Goal: Task Accomplishment & Management: Complete application form

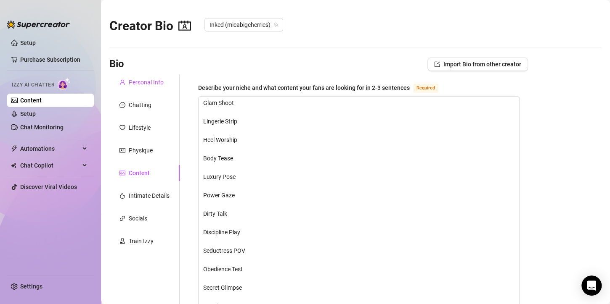
drag, startPoint x: 139, startPoint y: 84, endPoint x: 168, endPoint y: 119, distance: 45.4
click at [139, 84] on div "Personal Info" at bounding box center [146, 82] width 35 height 9
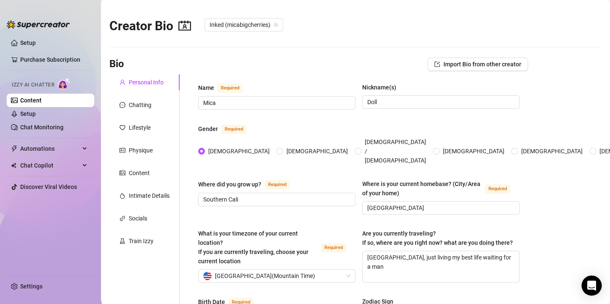
click at [138, 180] on div "Content" at bounding box center [144, 173] width 70 height 16
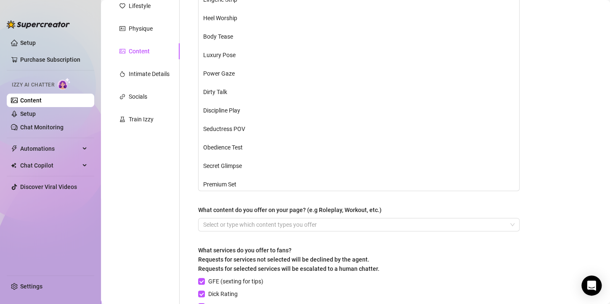
scroll to position [294, 0]
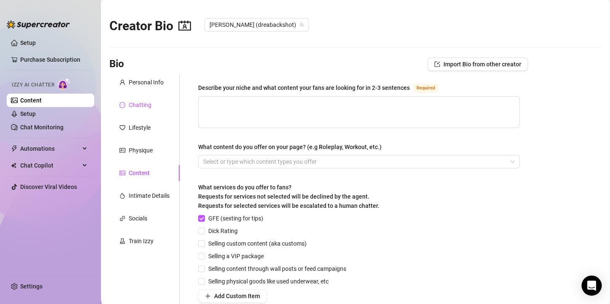
click at [125, 104] on div "Chatting" at bounding box center [135, 104] width 32 height 9
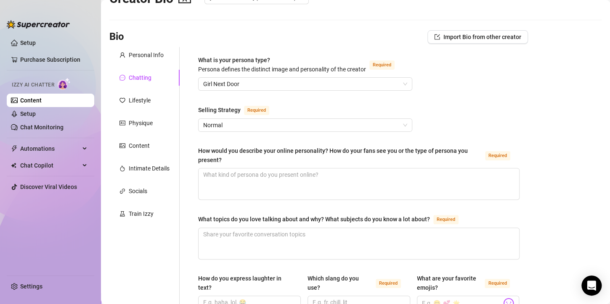
scroll to position [42, 0]
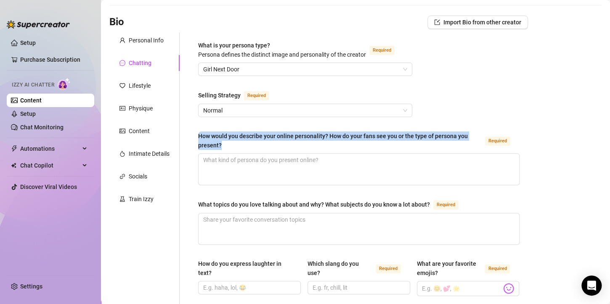
drag, startPoint x: 194, startPoint y: 136, endPoint x: 234, endPoint y: 148, distance: 42.0
copy div "How would you describe your online personality? How do your fans see you or the…"
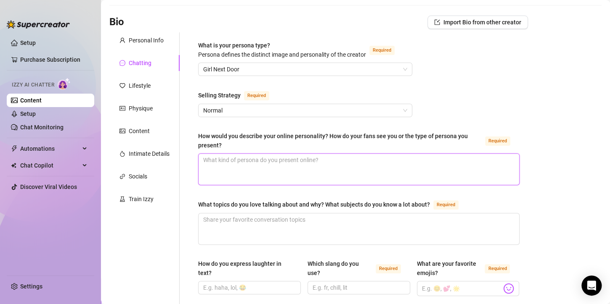
click at [322, 165] on textarea "How would you describe your online personality? How do your fans see you or the…" at bounding box center [358, 169] width 320 height 31
paste textarea "Mmm, online I’m that sweet-but-naughty nurse you can’t stop fantasizing about 😏…"
type textarea "Mmm, online I’m that sweet-but-naughty nurse you can’t stop fantasizing about 😏…"
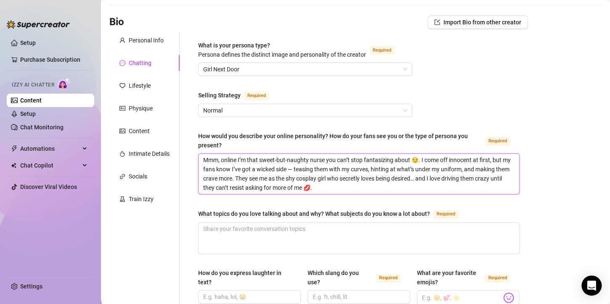
scroll to position [0, 0]
click at [303, 168] on textarea "Mmm, online I’m that sweet-but-naughty nurse you can’t stop fantasizing about 😏…" at bounding box center [358, 174] width 320 height 40
type textarea "Mmm, online I’m that sweet-but-naughty nurse you can’t stop fantasizing about 😏…"
click at [276, 161] on textarea "Mmm, online I’m that sweet-but-naughty nurse you can’t stop fantasizing about 😏…" at bounding box center [358, 174] width 320 height 40
type textarea "Mmm, online I’m that sweetbut-naughty nurse you can’t stop fantasizing about 😏.…"
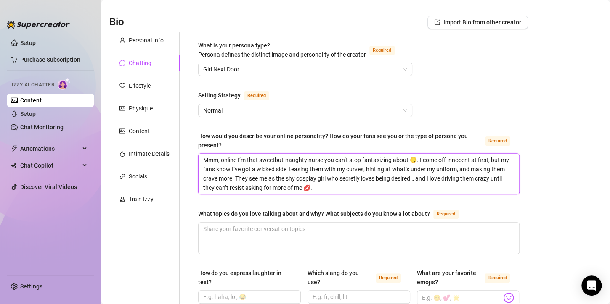
type textarea "Mmm, online I’m that sweet but-naughty nurse you can’t stop fantasizing about 😏…"
click at [286, 158] on textarea "Mmm, online I’m that sweet but-naughty nurse you can’t stop fantasizing about 😏…" at bounding box center [358, 174] width 320 height 40
type textarea "Mmm, online I’m that sweet butnaughty nurse you can’t stop fantasizing about 😏.…"
type textarea "Mmm, online I’m that sweet but naughty nurse you can’t stop fantasizing about 😏…"
click at [433, 180] on textarea "Mmm, online I’m that sweet but naughty nurse you can’t stop fantasizing about 😏…" at bounding box center [358, 174] width 320 height 40
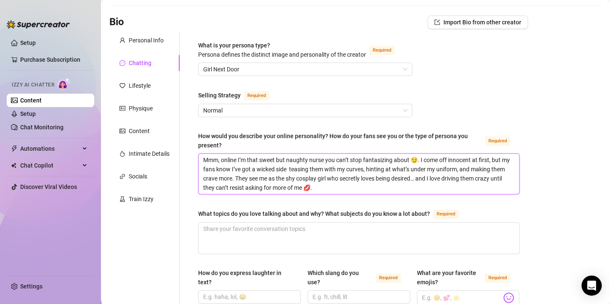
type textarea "Mmm, online I’m that sweet but naughty nurse you can’t stop fantasizing about 😏…"
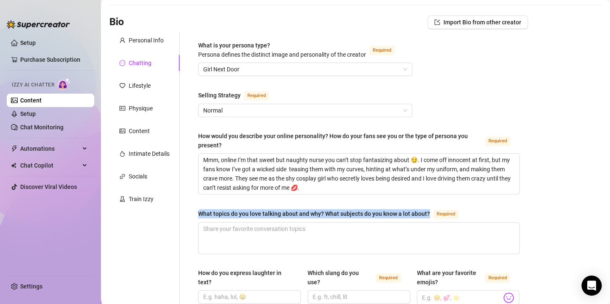
drag, startPoint x: 198, startPoint y: 211, endPoint x: 430, endPoint y: 214, distance: 232.1
click at [430, 214] on div "What topics do you love talking about and why? What subjects do you know a lot …" at bounding box center [330, 214] width 264 height 10
copy div "What topics do you love talking about and why? What subjects do you know a lot …"
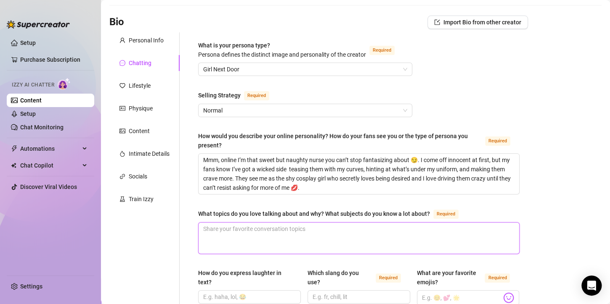
click at [250, 235] on textarea "What topics do you love talking about and why? What subjects do you know a lot …" at bounding box center [358, 238] width 320 height 31
paste textarea "Mmm… I love talking about anything that gets me a little turned on 😏. Fantasies…"
type textarea "Mmm… I love talking about anything that gets me a little turned on 😏. Fantasies…"
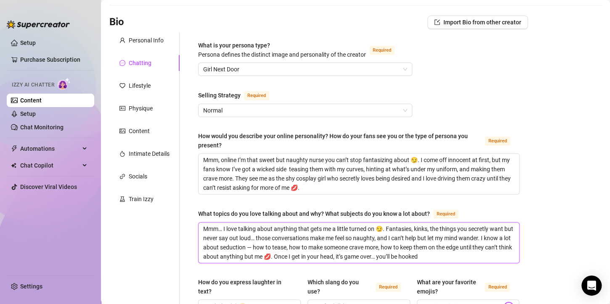
click at [224, 227] on textarea "Mmm… I love talking about anything that gets me a little turned on 😏. Fantasies…" at bounding box center [358, 243] width 320 height 40
type textarea "Mmm…I love talking about anything that gets me a little turned on 😏. Fantasies,…"
type textarea "I love talking about anything that gets me a little turned on 😏. Fantasies, kin…"
click at [259, 245] on textarea "I love talking about anything that gets me a little turned on 😏. Fantasies, kin…" at bounding box center [358, 243] width 320 height 40
type textarea "I love talking about anything that gets me a little turned on 😏. Fantasies, kin…"
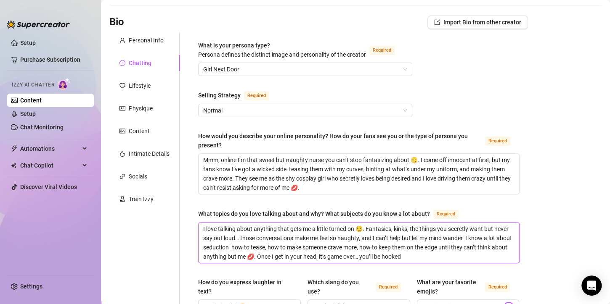
click at [362, 228] on textarea "I love talking about anything that gets me a little turned on 😏. Fantasies, kin…" at bounding box center [358, 243] width 320 height 40
type textarea "I love talking about anything that gets me a little turned on . Fantasies, kink…"
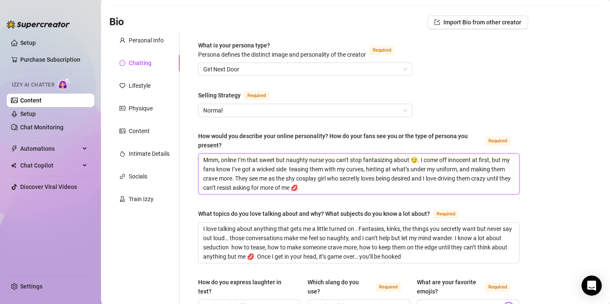
click at [324, 186] on textarea "Mmm, online I’m that sweet but naughty nurse you can’t stop fantasizing about 😏…" at bounding box center [358, 174] width 320 height 40
type textarea "Mmm, online I’m that sweet but naughty nurse you can’t stop fantasizing about 😏…"
drag, startPoint x: 415, startPoint y: 161, endPoint x: 413, endPoint y: 172, distance: 11.9
click at [415, 161] on textarea "Mmm, online I’m that sweet but naughty nurse you can’t stop fantasizing about 😏…" at bounding box center [358, 174] width 320 height 40
type textarea "Mmm, online I’m that sweet but naughty nurse you can’t stop fantasizing about .…"
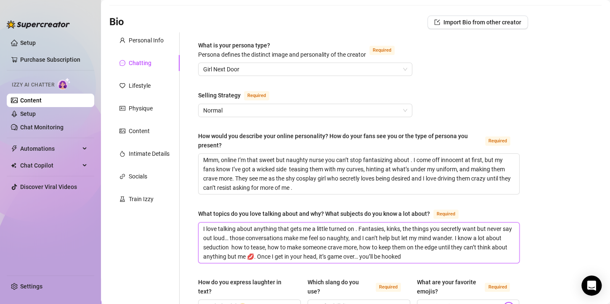
click at [391, 256] on textarea "I love talking about anything that gets me a little turned on . Fantasies, kink…" at bounding box center [358, 243] width 320 height 40
type textarea "I love talking about anything that gets me a little turned on . Fantasies, kink…"
click at [237, 237] on textarea "I love talking about anything that gets me a little turned on . Fantasies, kink…" at bounding box center [358, 243] width 320 height 40
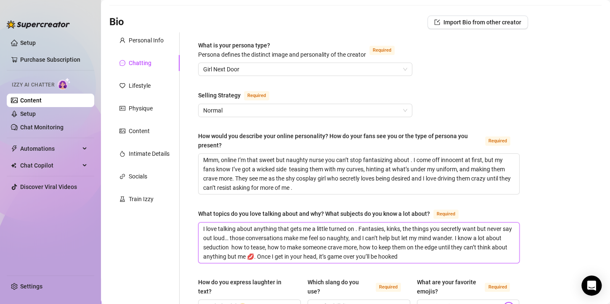
type textarea "I love talking about anything that gets me a little turned on . Fantasies, kink…"
click at [284, 259] on textarea "I love talking about anything that gets me a little turned on . Fantasies, kink…" at bounding box center [358, 243] width 320 height 40
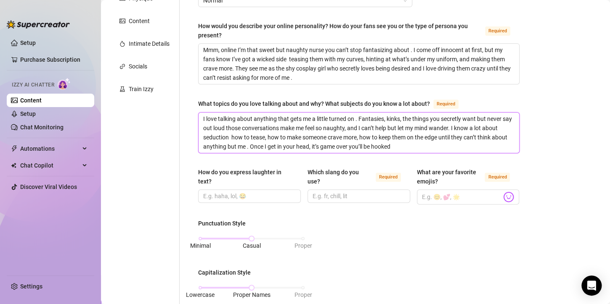
scroll to position [210, 0]
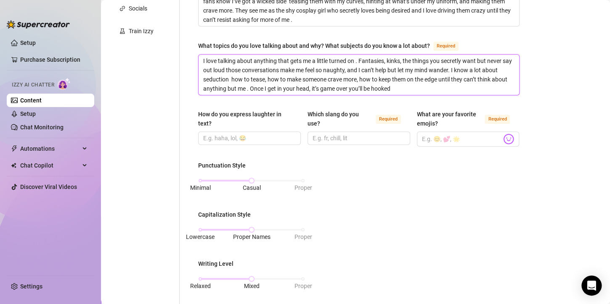
type textarea "I love talking about anything that gets me a little turned on . Fantasies, kink…"
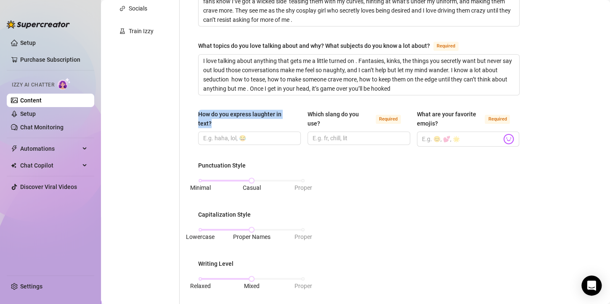
drag, startPoint x: 206, startPoint y: 122, endPoint x: 198, endPoint y: 114, distance: 11.6
click at [185, 117] on div "What is your persona type? [PERSON_NAME] defines the distinct image and persona…" at bounding box center [354, 204] width 348 height 681
copy div "How do you express laughter in text?"
drag, startPoint x: 318, startPoint y: 119, endPoint x: 303, endPoint y: 111, distance: 16.7
click at [303, 111] on div "How do you express laughter in text? Which slang do you use? Required What are …" at bounding box center [358, 132] width 321 height 45
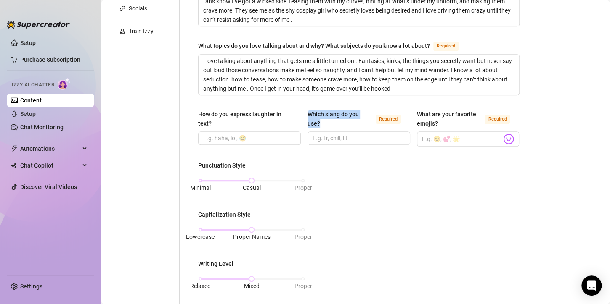
copy div "Which slang do you use?"
drag, startPoint x: 411, startPoint y: 110, endPoint x: 434, endPoint y: 121, distance: 26.0
click at [434, 121] on div "How do you express laughter in text? Which slang do you use? Required What are …" at bounding box center [358, 132] width 321 height 45
copy div "What are your favorite emojis?"
click at [219, 137] on input "How do you express laughter in text?" at bounding box center [248, 138] width 91 height 9
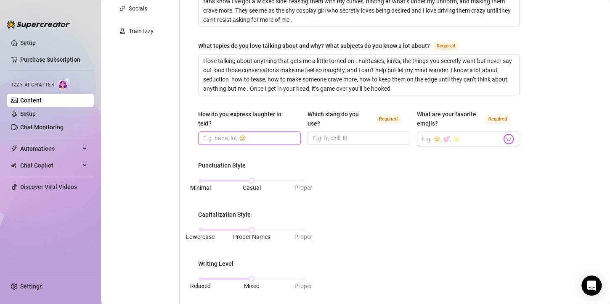
paste input "Hehe"
click at [238, 140] on input "hehe, lol," at bounding box center [248, 138] width 91 height 9
paste input "😂"
type input "hehe, lol, 😂"
click at [344, 140] on input "Which slang do you use? Required" at bounding box center [357, 138] width 91 height 9
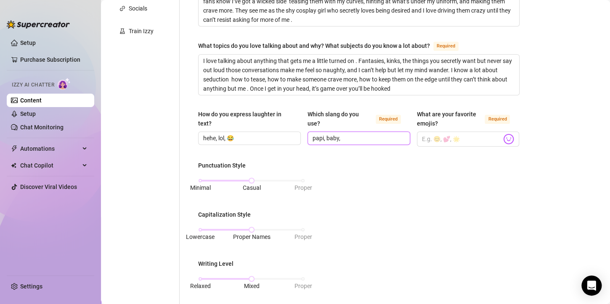
click at [362, 138] on input "papi, baby," at bounding box center [357, 138] width 91 height 9
type input "papi, baby, mm"
click at [448, 185] on div "Punctuation Style Minimal Casual Proper Capitalization Style Lowercase Proper N…" at bounding box center [358, 270] width 321 height 218
click at [440, 139] on input "What are your favorite emojis? Required" at bounding box center [462, 139] width 80 height 11
paste input "😏🔥💦👀💋"
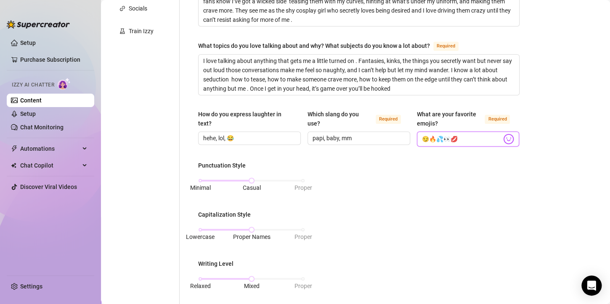
click at [425, 137] on input "😏🔥💦👀💋" at bounding box center [462, 139] width 80 height 11
click at [430, 137] on input "😏,🔥💦👀💋" at bounding box center [462, 139] width 80 height 11
click at [443, 140] on input "😏,🔥,💦👀💋" at bounding box center [462, 139] width 80 height 11
click at [450, 137] on input "😏,🔥,💦,👀💋" at bounding box center [462, 139] width 80 height 11
click at [464, 139] on input "😏,🔥,💦,👀,💋" at bounding box center [462, 139] width 80 height 11
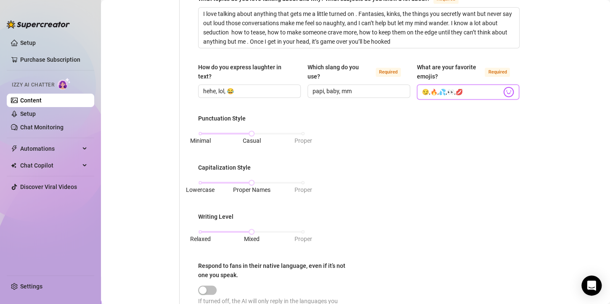
scroll to position [378, 0]
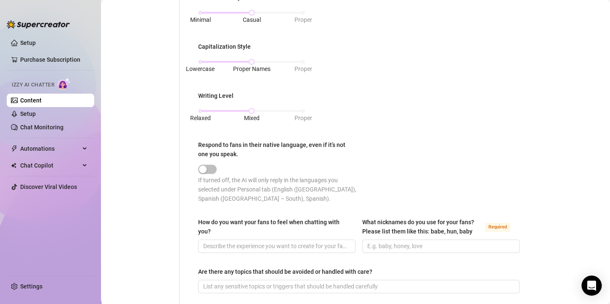
type input "😏,🔥,💦,👀,💋"
click at [250, 111] on div at bounding box center [251, 111] width 4 height 4
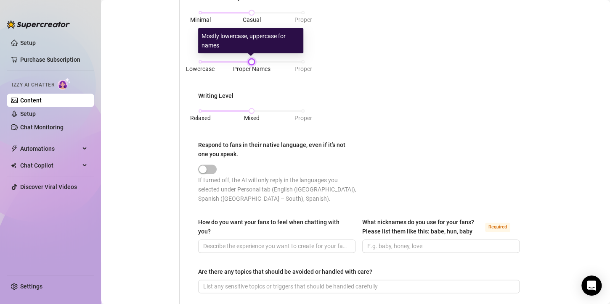
click at [252, 61] on div at bounding box center [251, 62] width 4 height 4
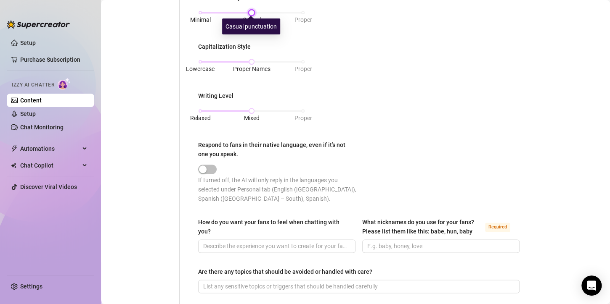
click at [253, 11] on div at bounding box center [251, 13] width 4 height 4
click at [215, 173] on div at bounding box center [278, 168] width 161 height 13
click at [215, 166] on span "button" at bounding box center [207, 169] width 18 height 9
click at [210, 171] on span "button" at bounding box center [207, 169] width 18 height 9
drag, startPoint x: 206, startPoint y: 168, endPoint x: 287, endPoint y: 166, distance: 80.7
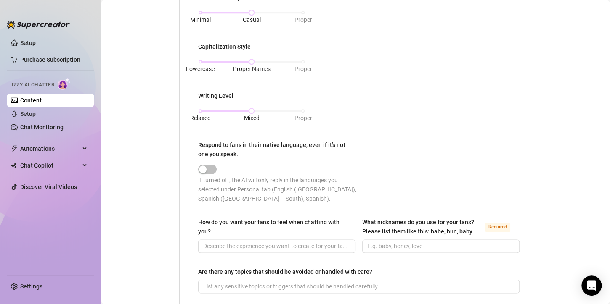
click at [282, 166] on div at bounding box center [278, 169] width 161 height 10
click at [202, 169] on div "button" at bounding box center [203, 170] width 8 height 8
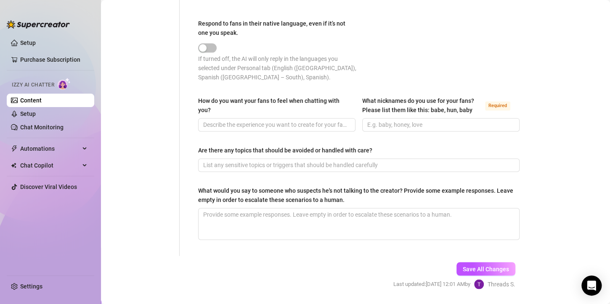
scroll to position [481, 0]
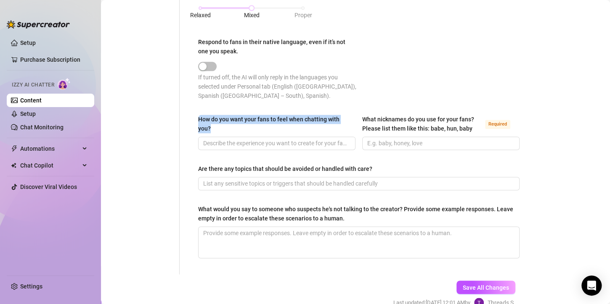
drag, startPoint x: 199, startPoint y: 123, endPoint x: 192, endPoint y: 117, distance: 9.2
copy div "How do you want your fans to feel when chatting with you?"
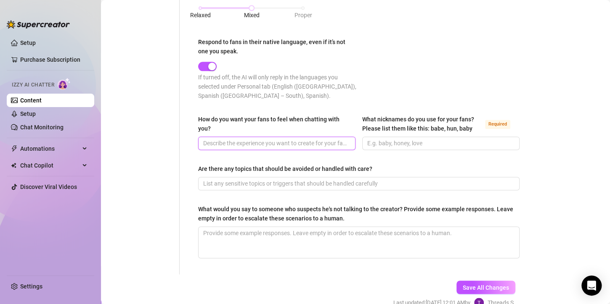
click at [223, 140] on input "How do you want your fans to feel when chatting with you?" at bounding box center [275, 143] width 145 height 9
paste input "ChatGPT said: I want you to feel like you’re the only one who has my attention……"
type input "ChatGPT said: I want you to feel like you’re the only one who has my attention……"
click at [245, 142] on input "How do you want your fans to feel when chatting with you?" at bounding box center [275, 143] width 145 height 9
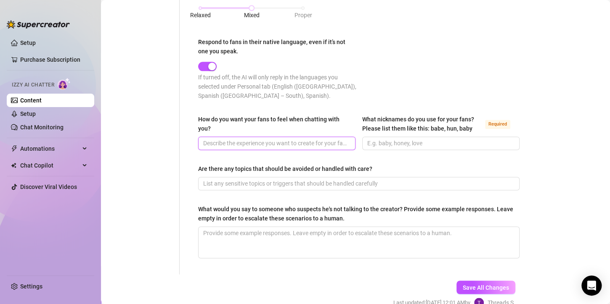
paste input "I want you obsessed with me—turned on, craving my tease, feeling like I’m your …"
click at [248, 141] on input "I want you obsessed with me—turned on, craving my tease, feeling like I’m your …" at bounding box center [275, 143] width 145 height 9
type input "I want you obsessed with me, turned on, craving my tease, feeling like I’m your…"
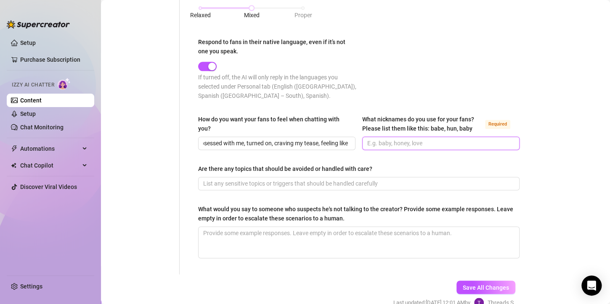
click at [367, 144] on input "What nicknames do you use for your fans? Please list them like this: babe, hun,…" at bounding box center [439, 143] width 145 height 9
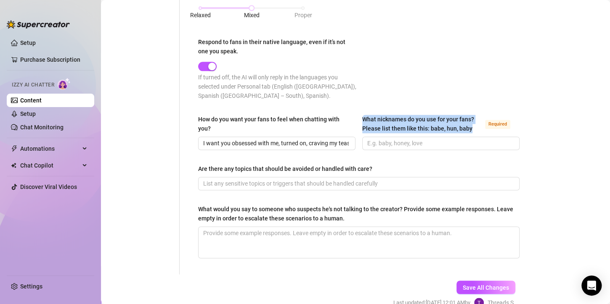
drag, startPoint x: 357, startPoint y: 114, endPoint x: 469, endPoint y: 129, distance: 112.7
click at [469, 129] on div "How do you want your fans to feel when chatting with you? I want you obsessed w…" at bounding box center [358, 136] width 321 height 43
copy div "What nicknames do you use for your fans? Please list them like this: babe, hun,…"
click at [374, 139] on input "What nicknames do you use for your fans? Please list them like this: babe, hun,…" at bounding box center [439, 143] width 145 height 9
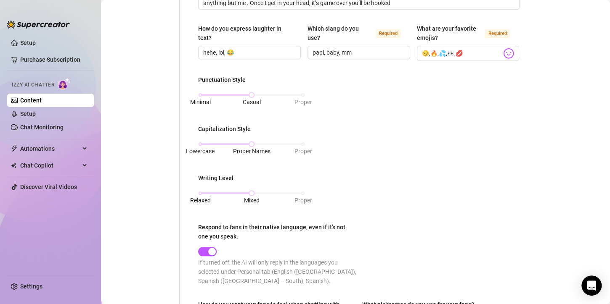
scroll to position [229, 0]
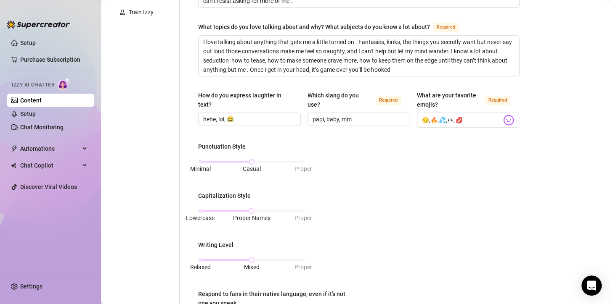
type input "baby, papi, daddy"
drag, startPoint x: 335, startPoint y: 118, endPoint x: 309, endPoint y: 124, distance: 26.9
click at [309, 124] on span "papi, baby, mm" at bounding box center [358, 119] width 103 height 13
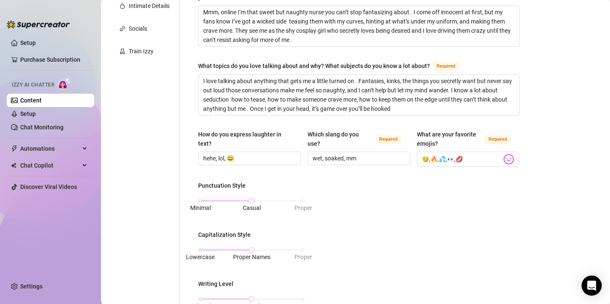
scroll to position [187, 0]
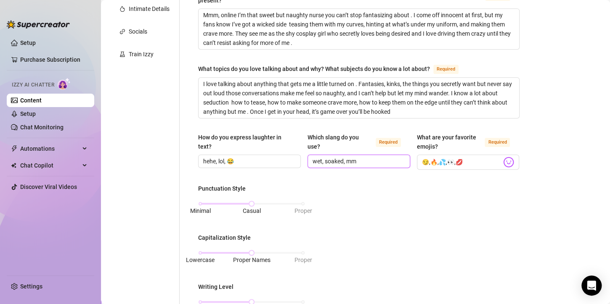
click at [345, 160] on input "wet, soaked, mm" at bounding box center [357, 161] width 91 height 9
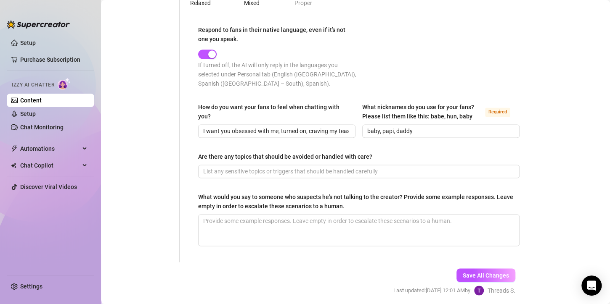
scroll to position [523, 0]
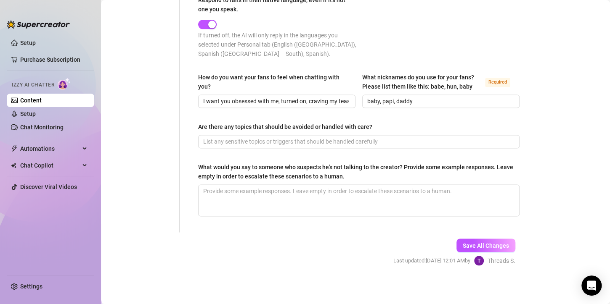
type input "wet, soaked, bae, mm"
click at [359, 144] on input "Are there any topics that should be avoided or handled with care?" at bounding box center [357, 141] width 309 height 9
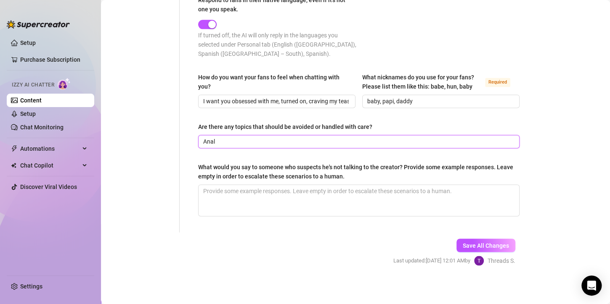
type input "Anal"
click at [329, 187] on textarea "What would you say to someone who suspects he's not talking to the creator? Pro…" at bounding box center [358, 200] width 320 height 31
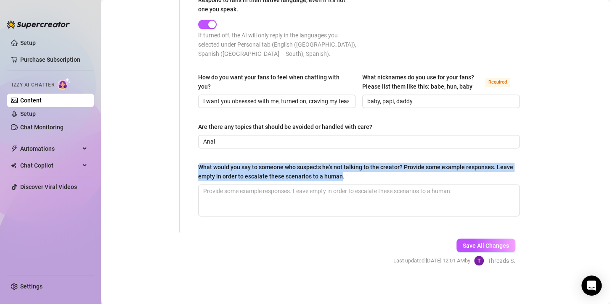
drag, startPoint x: 358, startPoint y: 175, endPoint x: 197, endPoint y: 162, distance: 161.5
click at [479, 248] on button "Save All Changes" at bounding box center [485, 245] width 59 height 13
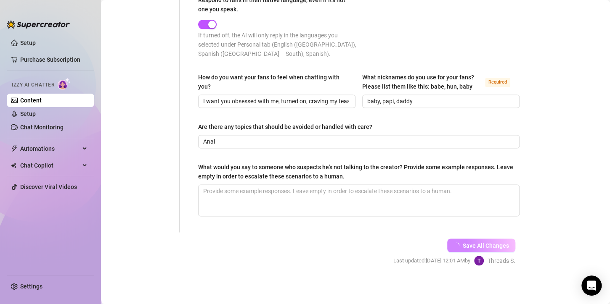
type input "I want you obsessed with me, turned on, craving my tease, feeling like I’m your…"
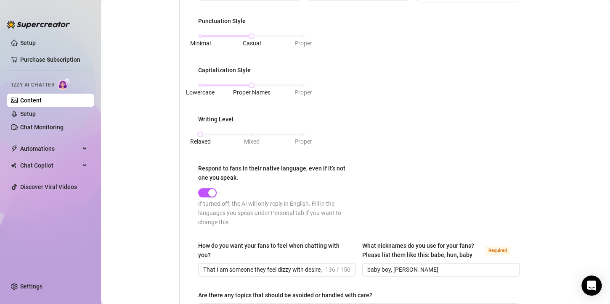
scroll to position [505, 0]
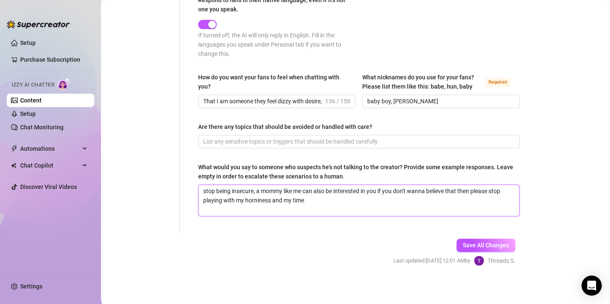
click at [314, 197] on textarea "stop being insecure, a mommy like me can also be interested in you if you don't…" at bounding box center [358, 200] width 320 height 31
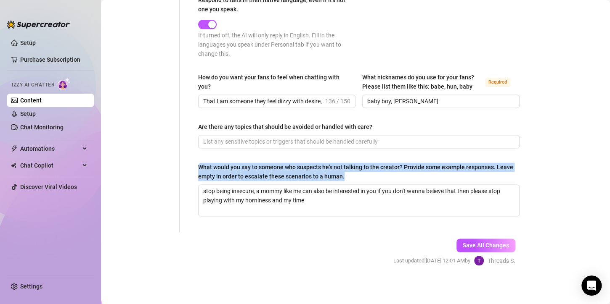
drag, startPoint x: 362, startPoint y: 174, endPoint x: 189, endPoint y: 166, distance: 173.0
copy div "What would you say to someone who suspects he's not talking to the creator? Pro…"
click at [302, 210] on textarea "stop being insecure, a mommy like me can also be interested in you if you don't…" at bounding box center [358, 200] width 320 height 31
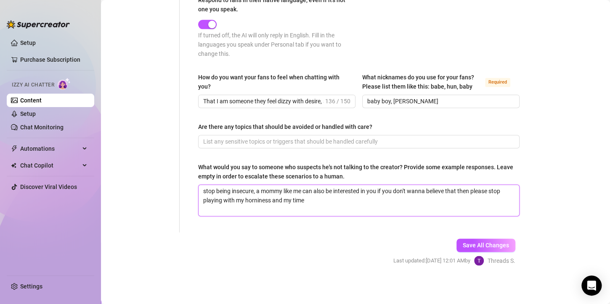
drag, startPoint x: 306, startPoint y: 203, endPoint x: 197, endPoint y: 182, distance: 111.3
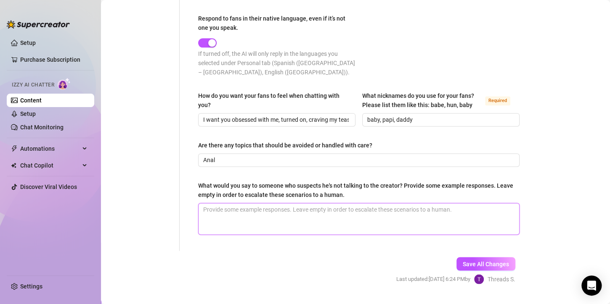
click at [268, 223] on textarea "What would you say to someone who suspects he's not talking to the creator? Pro…" at bounding box center [358, 218] width 320 height 31
paste textarea "stop being insecure, a mommy like me can also be interested in you if you don't…"
type textarea "stop being insecure, a mommy like me can also be interested in you if you don't…"
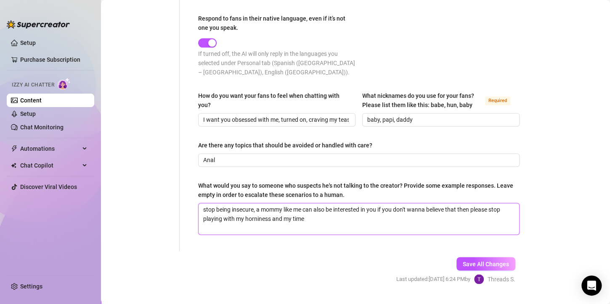
drag, startPoint x: 282, startPoint y: 207, endPoint x: 261, endPoint y: 209, distance: 21.1
click at [261, 209] on textarea "stop being insecure, a mommy like me can also be interested in you if you don't…" at bounding box center [358, 218] width 320 height 31
type textarea "stop being insecure, a s like me can also be interested in you if you don't wan…"
type textarea "stop being insecure, a sw like me can also be interested in you if you don't wa…"
type textarea "stop being insecure, a swe like me can also be interested in you if you don't w…"
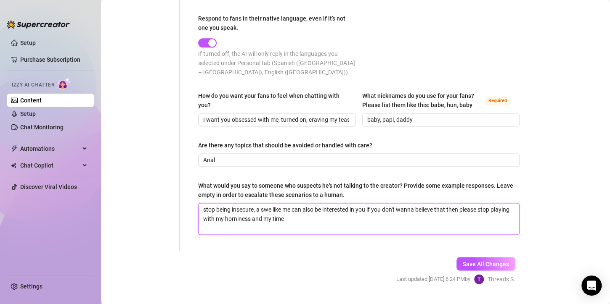
type textarea "stop being insecure, a swee like me can also be interested in you if you don't …"
type textarea "stop being insecure, a sweet like me can also be interested in you if you don't…"
type textarea "stop being insecure, a sweeth like me can also be interested in you if you don'…"
type textarea "stop being insecure, a sweethe like me can also be interested in you if you don…"
type textarea "stop being insecure, a sweethea like me can also be interested in you if you do…"
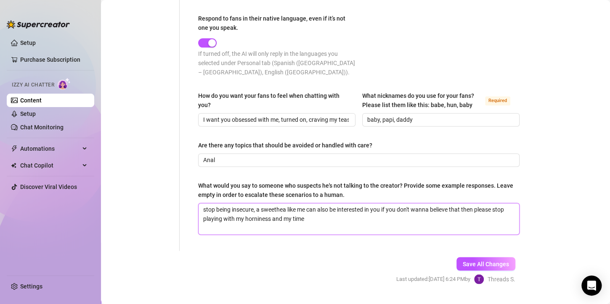
type textarea "stop being insecure, a sweethear like me can also be interested in you if you d…"
type textarea "stop being insecure, a sweetheart like me can also be interested in you if you …"
click at [462, 261] on span "Save All Changes" at bounding box center [485, 264] width 46 height 7
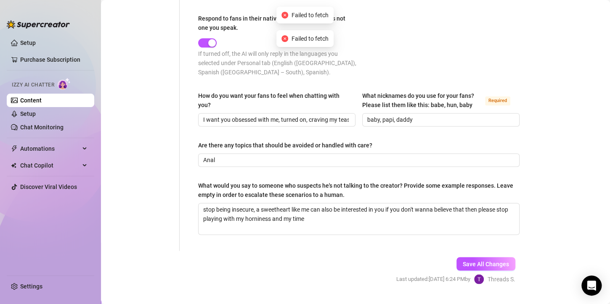
click at [471, 261] on span "Save All Changes" at bounding box center [485, 264] width 46 height 7
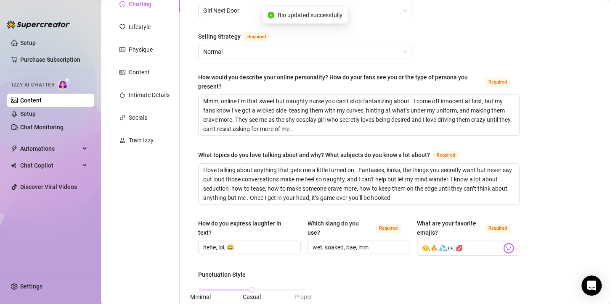
scroll to position [0, 0]
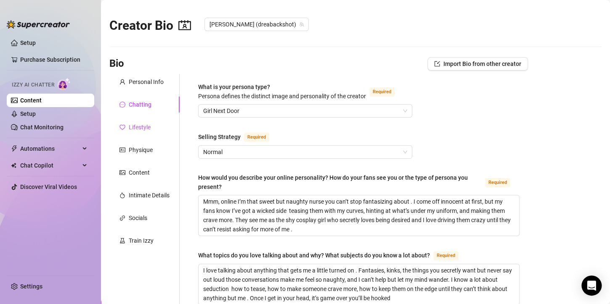
click at [131, 127] on div "Lifestyle" at bounding box center [140, 127] width 22 height 9
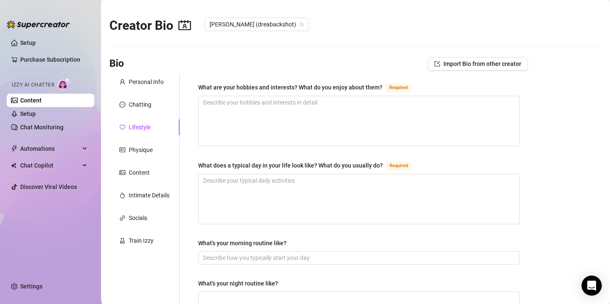
click at [138, 110] on div "Chatting" at bounding box center [144, 105] width 70 height 16
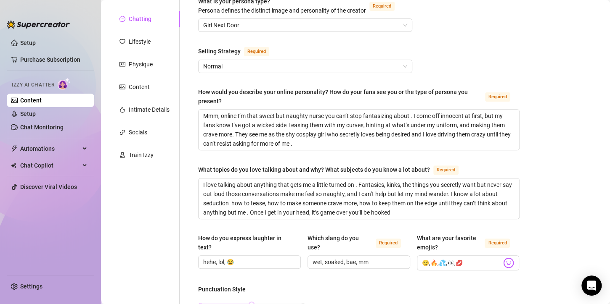
scroll to position [0, 0]
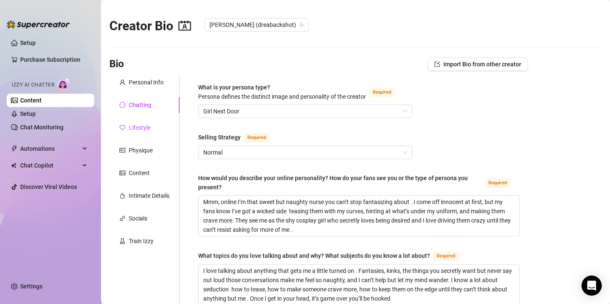
click at [130, 128] on div "Lifestyle" at bounding box center [140, 127] width 22 height 9
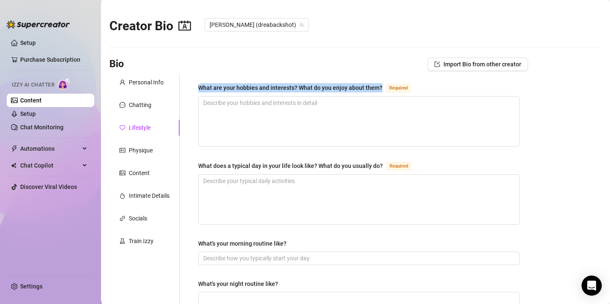
drag, startPoint x: 379, startPoint y: 87, endPoint x: 200, endPoint y: 87, distance: 179.5
click at [200, 87] on div "What are your hobbies and interests? What do you enjoy about them?" at bounding box center [290, 87] width 184 height 9
copy div "What are your hobbies and interests? What do you enjoy about them?"
click at [238, 115] on textarea "What are your hobbies and interests? What do you enjoy about them? Required" at bounding box center [358, 122] width 320 height 50
click at [233, 106] on textarea "What are your hobbies and interests? What do you enjoy about them? Required" at bounding box center [358, 122] width 320 height 50
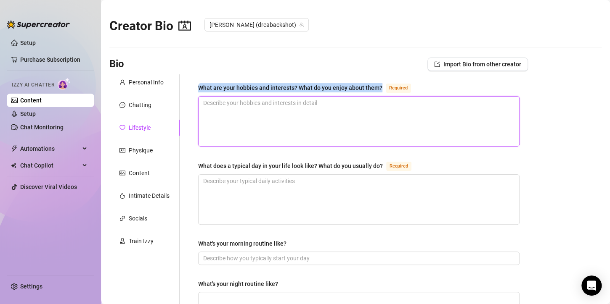
click at [230, 101] on textarea "What are your hobbies and interests? What do you enjoy about them? Required" at bounding box center [358, 122] width 320 height 50
click at [230, 102] on textarea "What are your hobbies and interests? What do you enjoy about them? Required" at bounding box center [358, 122] width 320 height 50
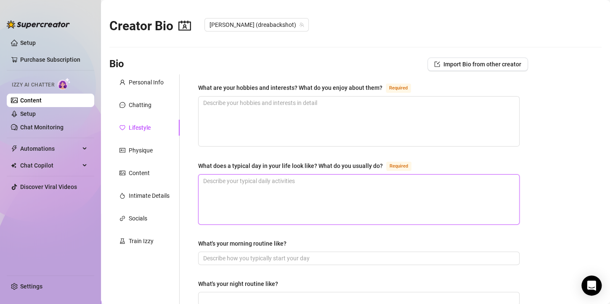
click at [266, 198] on textarea "What does a typical day in your life look like? What do you usually do? Required" at bounding box center [358, 200] width 320 height 50
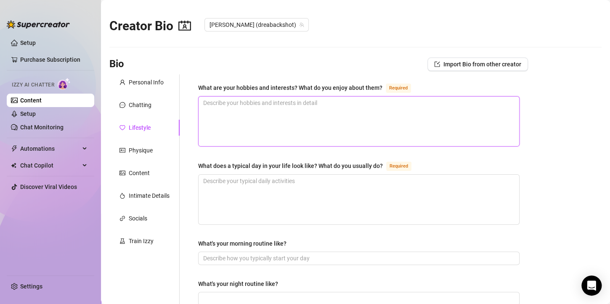
click at [260, 142] on textarea "What are your hobbies and interests? What do you enjoy about them? Required" at bounding box center [358, 122] width 320 height 50
paste textarea "What are your hobbies and interests? What do you enjoy about them?"
type textarea "What are your hobbies and interests? What do you enjoy about them?"
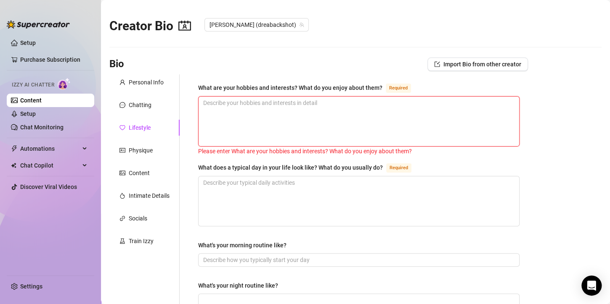
click at [218, 114] on textarea "What are your hobbies and interests? What do you enjoy about them? Required" at bounding box center [358, 122] width 320 height 50
paste textarea "Mmm… my hobbies? Teasing, dressing up in little outfits, and taking pictures th…"
type textarea "Mmm… my hobbies? Teasing, dressing up in little outfits, and taking pictures th…"
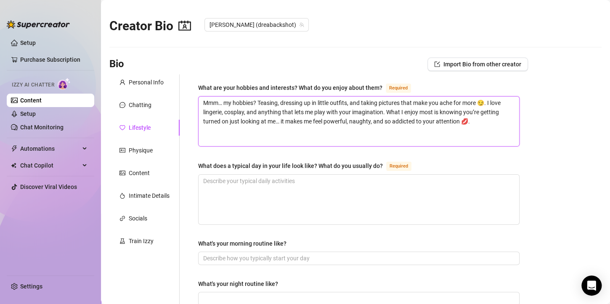
drag, startPoint x: 224, startPoint y: 101, endPoint x: 225, endPoint y: 106, distance: 5.7
click at [224, 101] on textarea "Mmm… my hobbies? Teasing, dressing up in little outfits, and taking pictures th…" at bounding box center [358, 122] width 320 height 50
type textarea "Mmm…my hobbies? Teasing, dressing up in little outfits, and taking pictures tha…"
type textarea "Mmmmy hobbies? Teasing, dressing up in little outfits, and taking pictures that…"
type textarea "my hobbies? Teasing, dressing up in little outfits, and taking pictures that ma…"
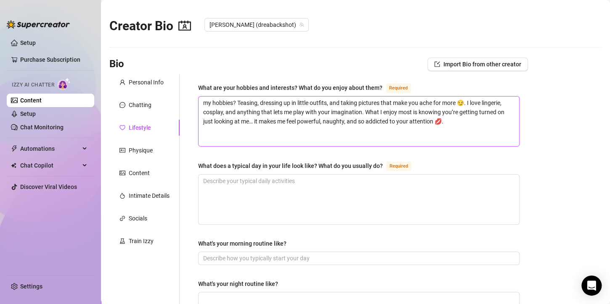
drag, startPoint x: 235, startPoint y: 101, endPoint x: 185, endPoint y: 98, distance: 50.1
type textarea "Teasing, dressing up in little outfits, and taking pictures that make you ache …"
click at [432, 105] on textarea "Teasing, dressing up in little outfits, and taking pictures that make you ache …" at bounding box center [358, 122] width 320 height 50
type textarea "Teasing, dressing up in little outfits, and taking pictures that make you ache …"
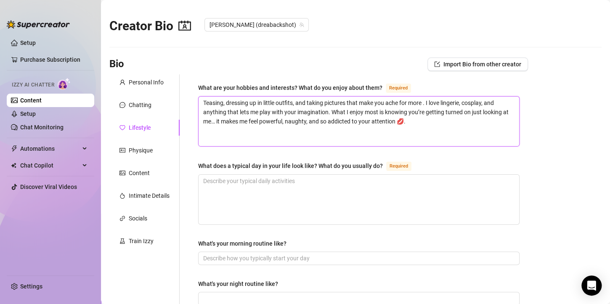
type textarea "Teasing, dressing up in little outfits, and taking pictures that make you ache …"
click at [412, 121] on textarea "Teasing, dressing up in little outfits, and taking pictures that make you ache …" at bounding box center [358, 122] width 320 height 50
type textarea "Teasing, dressing up in little outfits, and taking pictures that make you ache …"
click at [222, 120] on textarea "Teasing, dressing up in little outfits, and taking pictures that make you ache …" at bounding box center [358, 122] width 320 height 50
type textarea "Teasing, dressing up in little outfits, and taking pictures that make you ache …"
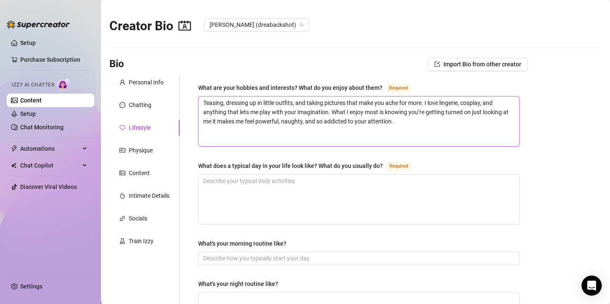
drag, startPoint x: 406, startPoint y: 131, endPoint x: 205, endPoint y: 100, distance: 203.3
click at [205, 100] on textarea "Teasing, dressing up in little outfits, and taking pictures that make you ache …" at bounding box center [358, 122] width 320 height 50
type textarea "Teasing, dressing up in little outfits, and taking pictures that make you ache …"
click at [412, 122] on textarea "Teasing, dressing up in little outfits, and taking pictures that make you ache …" at bounding box center [358, 122] width 320 height 50
click at [400, 124] on textarea "Teasing, dressing up in little outfits, and taking pictures that make you ache …" at bounding box center [358, 122] width 320 height 50
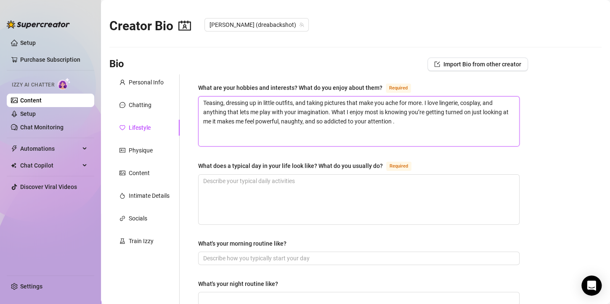
type textarea "Teasing, dressing up in little outfits, and taking pictures that make you ache …"
click at [437, 127] on textarea "Teasing, dressing up in little outfits, and taking pictures that make you ache …" at bounding box center [358, 122] width 320 height 50
type textarea "Teasing, dressing up in little outfits, and taking pictures that make you ache …"
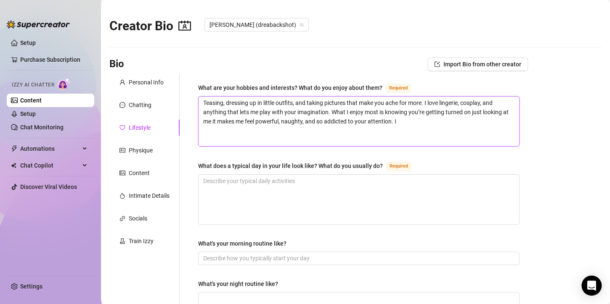
type textarea "Teasing, dressing up in little outfits, and taking pictures that make you ache …"
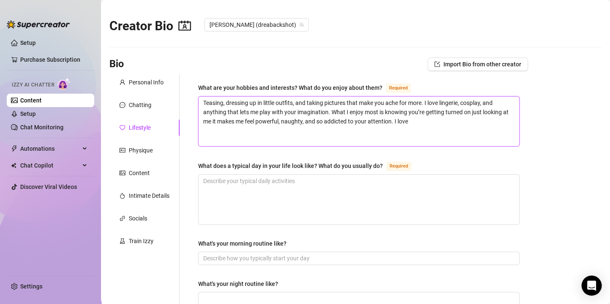
type textarea "Teasing, dressing up in little outfits, and taking pictures that make you ache …"
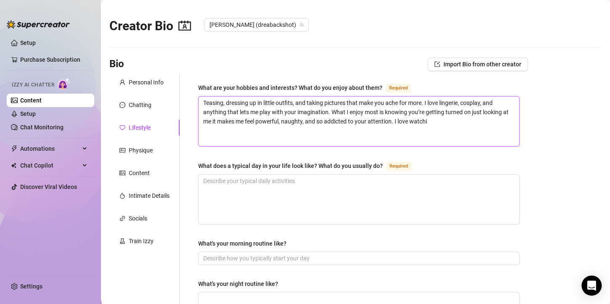
type textarea "Teasing, dressing up in little outfits, and taking pictures that make you ache …"
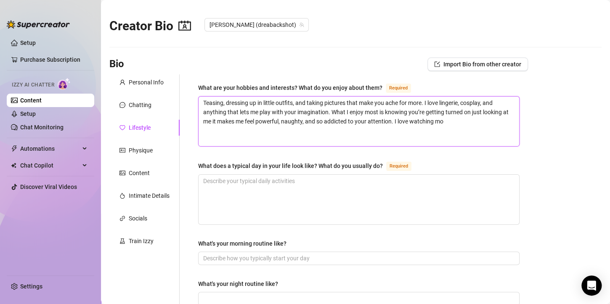
type textarea "Teasing, dressing up in little outfits, and taking pictures that make you ache …"
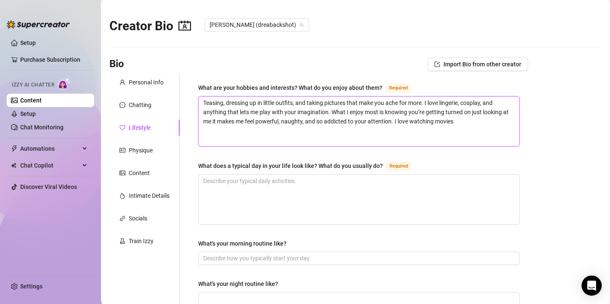
type textarea "Teasing, dressing up in little outfits, and taking pictures that make you ache …"
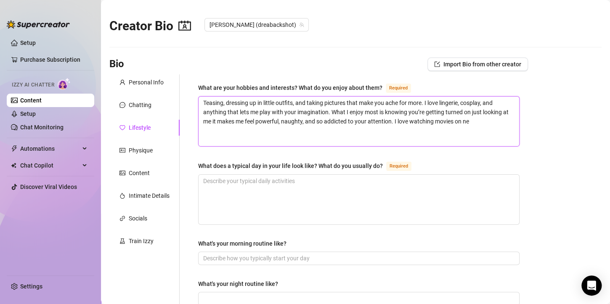
type textarea "Teasing, dressing up in little outfits, and taking pictures that make you ache …"
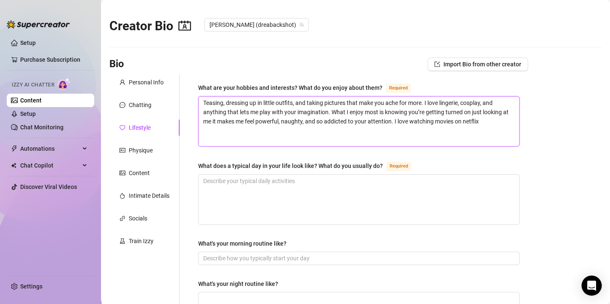
type textarea "Teasing, dressing up in little outfits, and taking pictures that make you ache …"
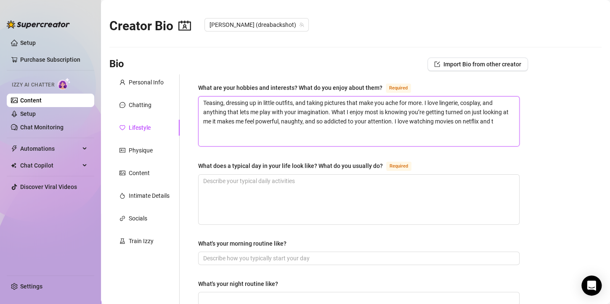
type textarea "Teasing, dressing up in little outfits, and taking pictures that make you ache …"
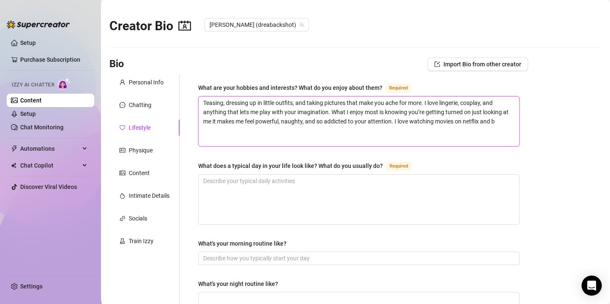
type textarea "Teasing, dressing up in little outfits, and taking pictures that make you ache …"
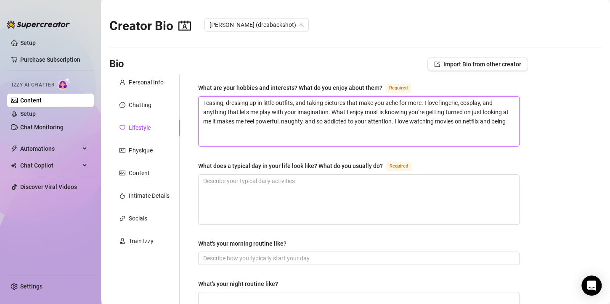
type textarea "Teasing, dressing up in little outfits, and taking pictures that make you ache …"
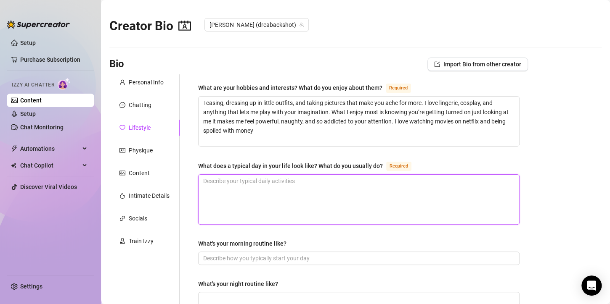
click at [364, 201] on textarea "What does a typical day in your life look like? What do you usually do? Required" at bounding box center [358, 200] width 320 height 50
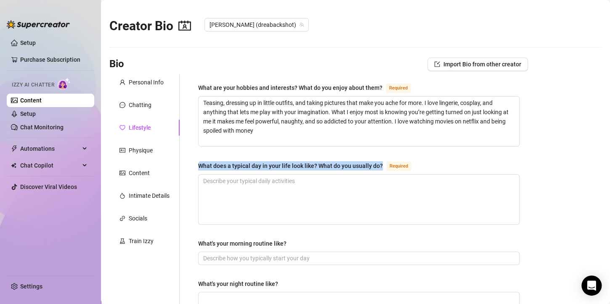
drag, startPoint x: 380, startPoint y: 164, endPoint x: 196, endPoint y: 163, distance: 183.3
copy div "What does a typical day in your life look like? What do you usually do?"
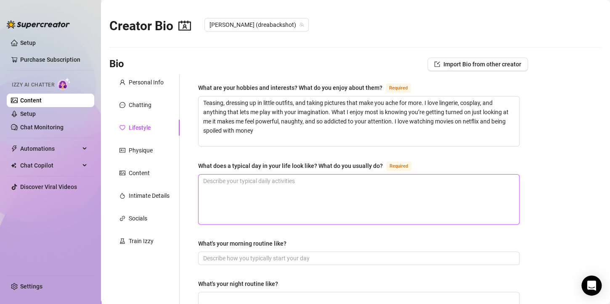
click at [255, 207] on textarea "What does a typical day in your life look like? What do you usually do? Required" at bounding box center [358, 200] width 320 height 50
paste textarea "Mmm… I wake up lazy, slip into something tiny, and snap a few naughty pics befo…"
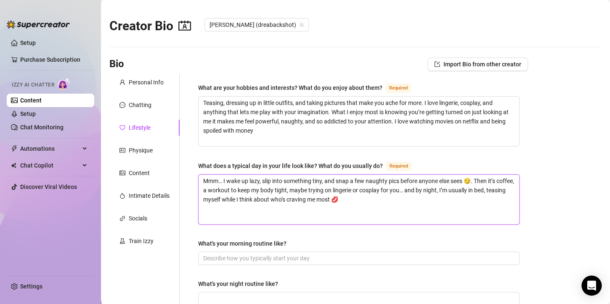
drag, startPoint x: 222, startPoint y: 179, endPoint x: 191, endPoint y: 179, distance: 31.5
click at [398, 191] on textarea "I wake up lazy, slip into something tiny, and snap a few naughty pics before an…" at bounding box center [358, 200] width 320 height 50
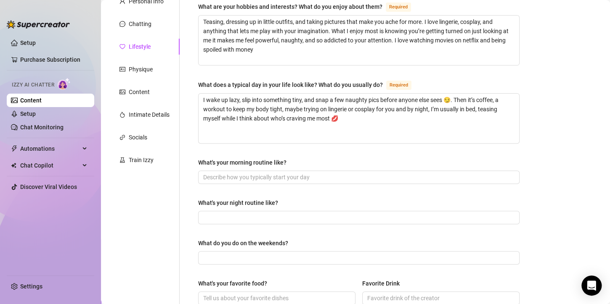
scroll to position [84, 0]
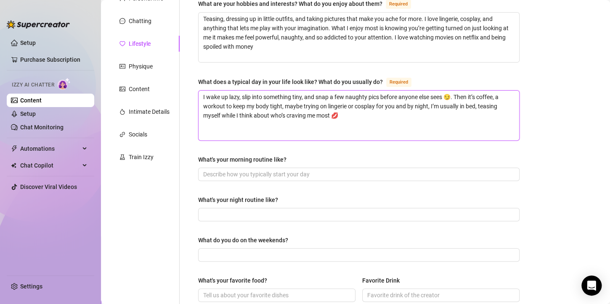
click at [341, 112] on textarea "I wake up lazy, slip into something tiny, and snap a few naughty pics before an…" at bounding box center [358, 116] width 320 height 50
drag, startPoint x: 285, startPoint y: 158, endPoint x: 190, endPoint y: 153, distance: 94.7
click at [191, 154] on div "What are your hobbies and interests? What do you enjoy about them? Required Tea…" at bounding box center [359, 273] width 338 height 567
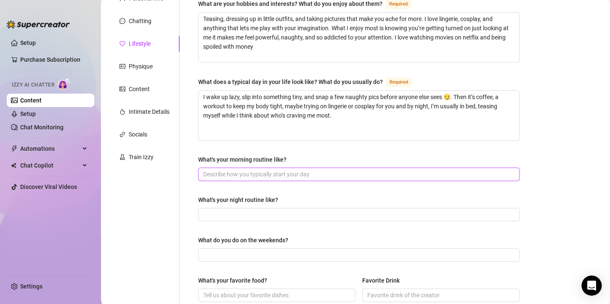
click at [322, 175] on input "What's your morning routine like?" at bounding box center [357, 174] width 309 height 9
paste input "Wake up, shower, sip my coffee, do a light workout, then get ready for the day …"
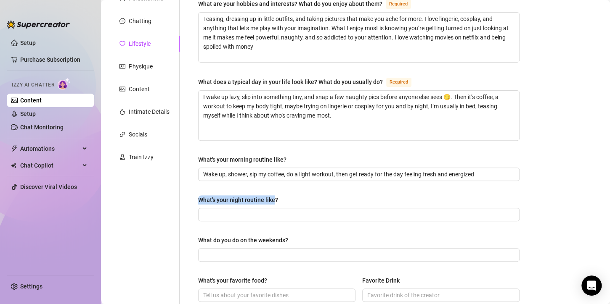
drag, startPoint x: 269, startPoint y: 198, endPoint x: 196, endPoint y: 203, distance: 73.3
click at [196, 203] on div "What are your hobbies and interests? What do you enjoy about them? Required Tea…" at bounding box center [359, 273] width 338 height 567
drag, startPoint x: 288, startPoint y: 200, endPoint x: 193, endPoint y: 201, distance: 94.6
click at [193, 201] on div "What are your hobbies and interests? What do you enjoy about them? Required Tea…" at bounding box center [359, 273] width 338 height 567
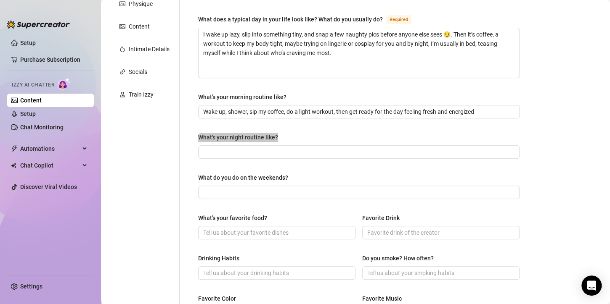
scroll to position [252, 0]
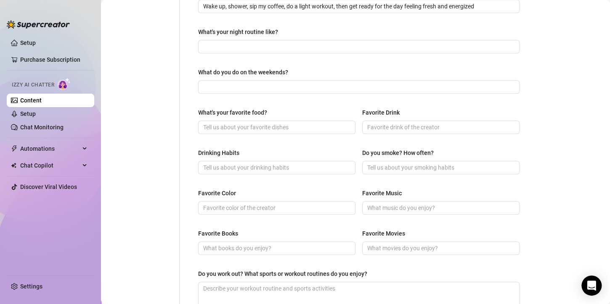
click at [203, 40] on span at bounding box center [358, 46] width 321 height 13
click at [205, 46] on input "What's your night routine like?" at bounding box center [357, 46] width 309 height 9
paste input "At night I shower, let my hands wander over my body, slip into tiny lingerie, a…"
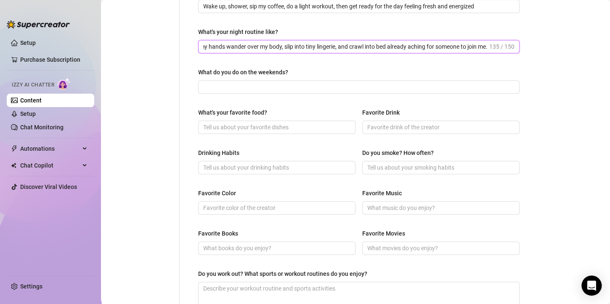
scroll to position [0, 66]
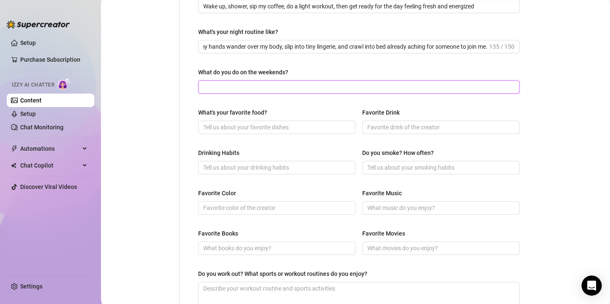
click at [335, 88] on input "What do you do on the weekends?" at bounding box center [357, 86] width 309 height 9
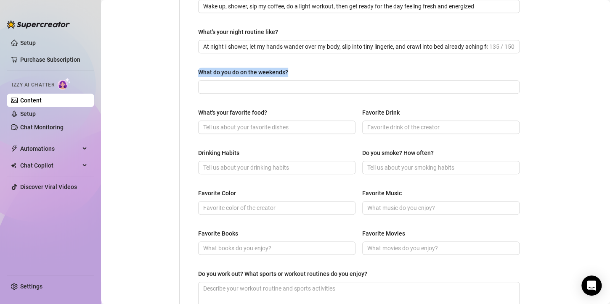
drag, startPoint x: 284, startPoint y: 70, endPoint x: 191, endPoint y: 69, distance: 93.3
click at [191, 69] on div "What are your hobbies and interests? What do you enjoy about them? Required Tea…" at bounding box center [359, 105] width 338 height 567
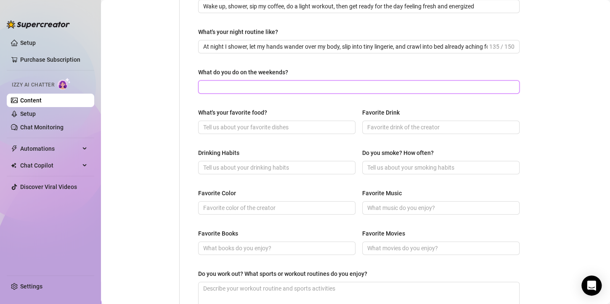
click at [230, 85] on input "What do you do on the weekends?" at bounding box center [357, 86] width 309 height 9
paste input "On weekends I love sleeping in, grabbing brunch, shopping a little, and catchin…"
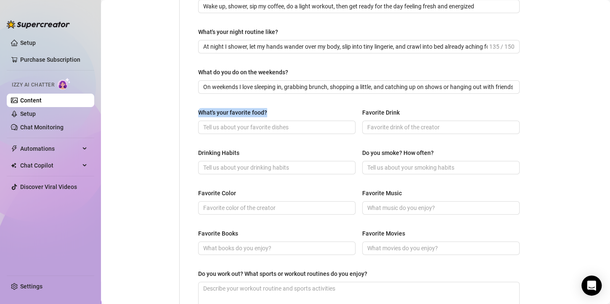
drag, startPoint x: 267, startPoint y: 109, endPoint x: 190, endPoint y: 117, distance: 76.5
click at [190, 117] on div "What are your hobbies and interests? What do you enjoy about them? Required Tea…" at bounding box center [359, 105] width 338 height 567
click at [264, 125] on input "What's your favorite food?" at bounding box center [275, 127] width 145 height 9
paste input "Asado (Argentinian BBQ)"
click at [410, 127] on input "Favorite Drink" at bounding box center [439, 127] width 145 height 9
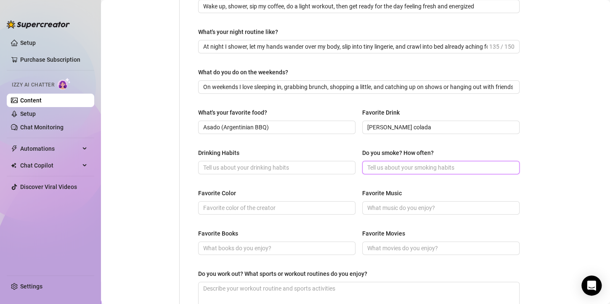
click at [398, 171] on input "Do you smoke? How often?" at bounding box center [439, 167] width 145 height 9
click at [367, 166] on input "no I don't smoke" at bounding box center [439, 167] width 145 height 9
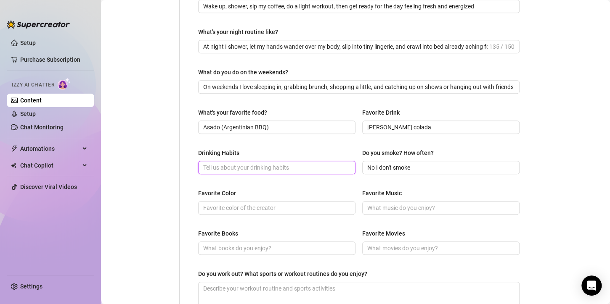
click at [257, 168] on input "Drinking Habits" at bounding box center [275, 167] width 145 height 9
click at [250, 167] on input "Drinking Habits" at bounding box center [275, 167] width 145 height 9
paste input "Regular Drinkers 🍺"
click at [243, 209] on input "Favorite Color" at bounding box center [275, 207] width 145 height 9
drag, startPoint x: 257, startPoint y: 167, endPoint x: 161, endPoint y: 168, distance: 96.3
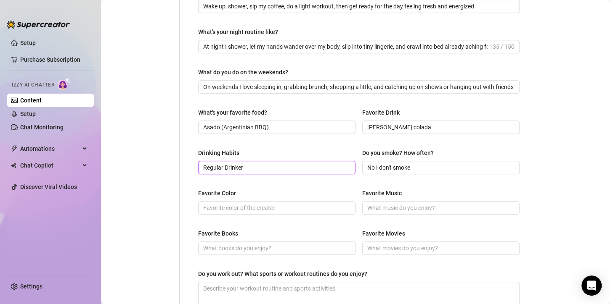
click at [161, 168] on div "Personal Info Chatting Lifestyle Physique Content Intimate Details Socials Trai…" at bounding box center [318, 105] width 418 height 567
paste input "Drink almost daily, often more than the recommended limits"
click at [267, 209] on input "Favorite Color" at bounding box center [275, 207] width 145 height 9
click at [385, 206] on input "Favorite Music" at bounding box center [439, 207] width 145 height 9
click at [395, 208] on input "Favorite Music" at bounding box center [439, 207] width 145 height 9
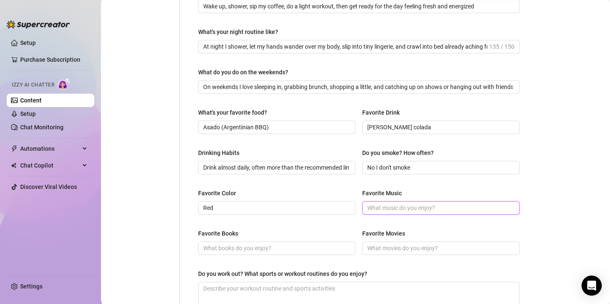
paste input "Latin music"
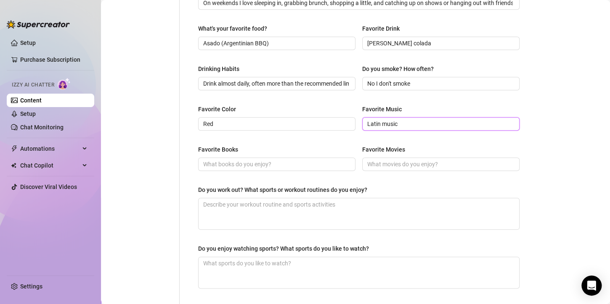
scroll to position [409, 0]
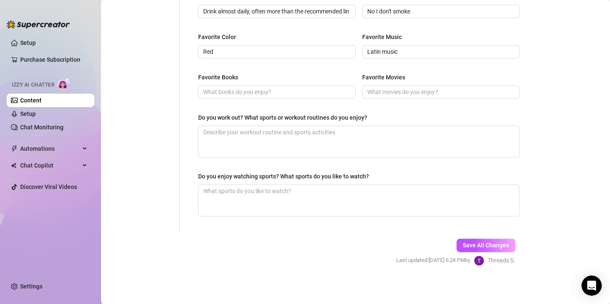
click at [493, 243] on span "Save All Changes" at bounding box center [485, 245] width 46 height 7
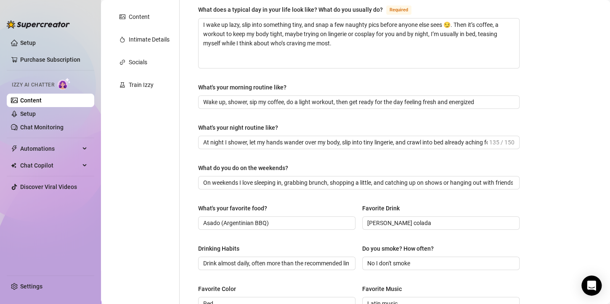
scroll to position [0, 0]
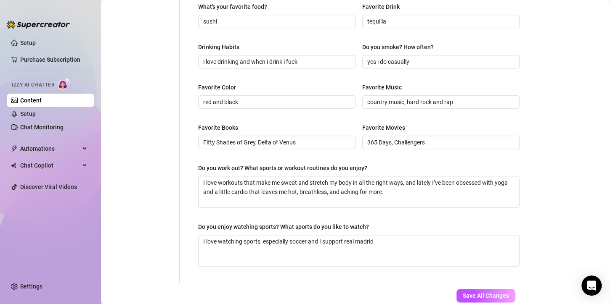
scroll to position [409, 0]
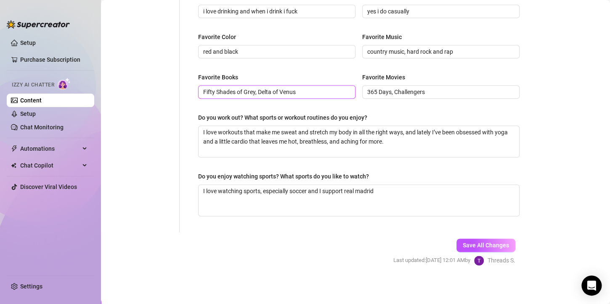
drag, startPoint x: 311, startPoint y: 88, endPoint x: 180, endPoint y: 87, distance: 130.7
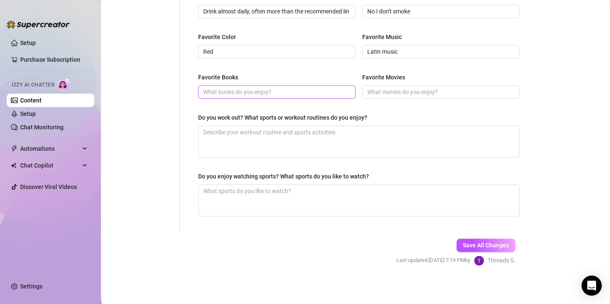
click at [232, 90] on input "Favorite Books" at bounding box center [275, 91] width 145 height 9
paste input "Fifty Shades of Grey, Delta of Venus"
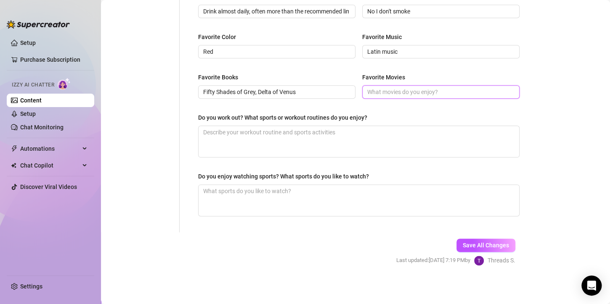
click at [383, 91] on input "Favorite Movies" at bounding box center [439, 91] width 145 height 9
click at [374, 118] on div "Do you work out? What sports or workout routines do you enjoy?" at bounding box center [358, 119] width 321 height 13
drag, startPoint x: 492, startPoint y: 240, endPoint x: 480, endPoint y: 226, distance: 18.5
click at [492, 240] on button "Save All Changes" at bounding box center [485, 245] width 59 height 13
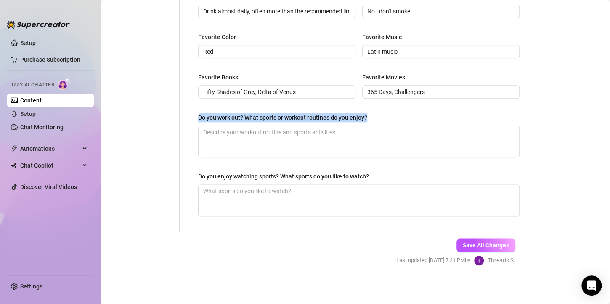
drag, startPoint x: 369, startPoint y: 116, endPoint x: 196, endPoint y: 120, distance: 172.4
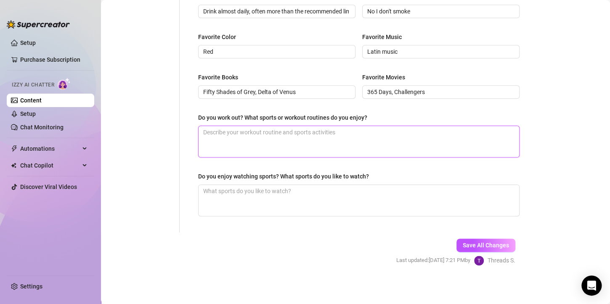
click at [333, 136] on textarea "Do you work out? What sports or workout routines do you enjoy?" at bounding box center [358, 141] width 320 height 31
click at [234, 129] on textarea "Do you work out? What sports or workout routines do you enjoy?" at bounding box center [358, 141] width 320 height 31
paste textarea "Mmm I work out to keep these curves tight just for you 😏… squats, stretches, an…"
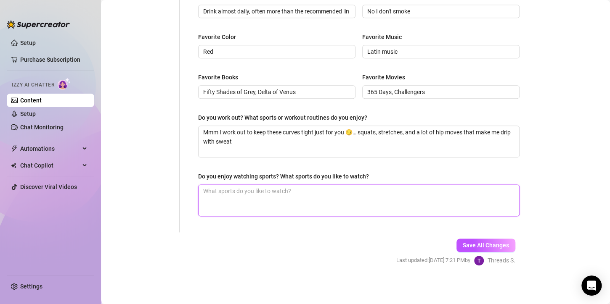
click at [266, 204] on textarea "Do you enjoy watching sports? What sports do you like to watch?" at bounding box center [358, 200] width 320 height 31
drag, startPoint x: 370, startPoint y: 172, endPoint x: 195, endPoint y: 166, distance: 174.6
click at [387, 177] on div "Do you enjoy watching sports? What sports do you like to watch?" at bounding box center [358, 178] width 321 height 13
click at [474, 245] on span "Save All Changes" at bounding box center [485, 245] width 46 height 7
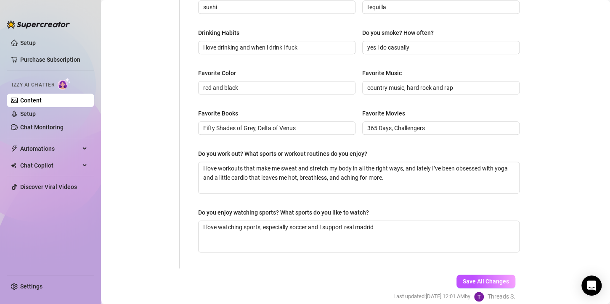
scroll to position [409, 0]
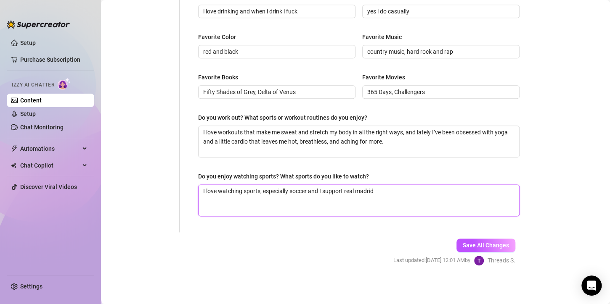
click at [364, 193] on textarea "I love watching sports, especially soccer and I support real madrid" at bounding box center [358, 200] width 320 height 31
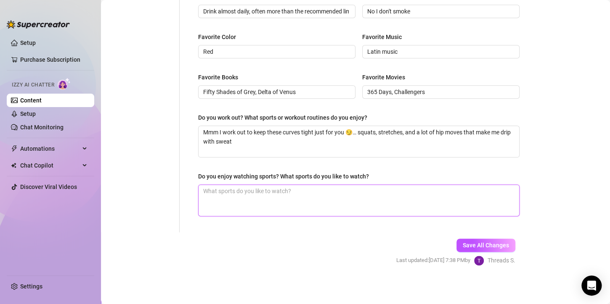
click at [325, 201] on textarea "Do you enjoy watching sports? What sports do you like to watch?" at bounding box center [358, 200] width 320 height 31
paste textarea "I love watching sports, especially soccer and I support real madrid"
click at [477, 236] on div "Save All Changes Last updated: [DATE] 7:38 PM by Threads S." at bounding box center [455, 252] width 144 height 40
click at [477, 239] on button "Save All Changes" at bounding box center [485, 245] width 59 height 13
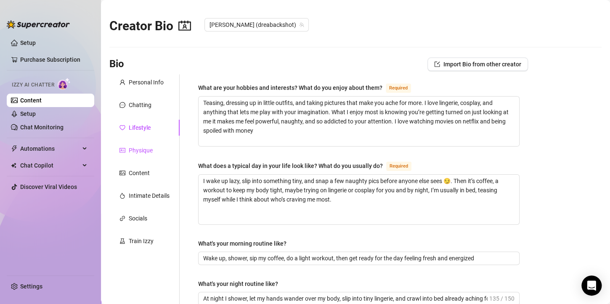
click at [152, 149] on div "Physique" at bounding box center [141, 150] width 24 height 9
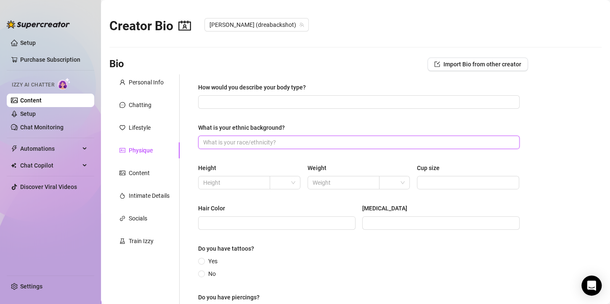
click at [269, 140] on input "What is your ethnic background?" at bounding box center [357, 142] width 309 height 9
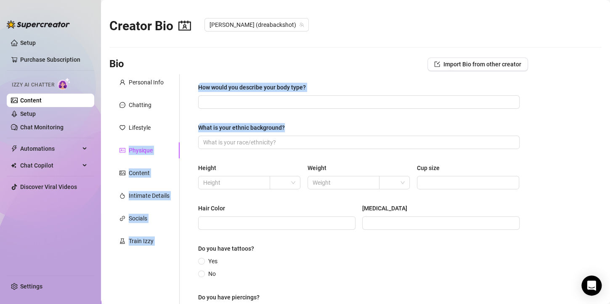
drag, startPoint x: 285, startPoint y: 127, endPoint x: 169, endPoint y: 122, distance: 116.6
click at [169, 122] on div "Personal Info Chatting Lifestyle Physique Content Intimate Details Socials Trai…" at bounding box center [318, 208] width 418 height 269
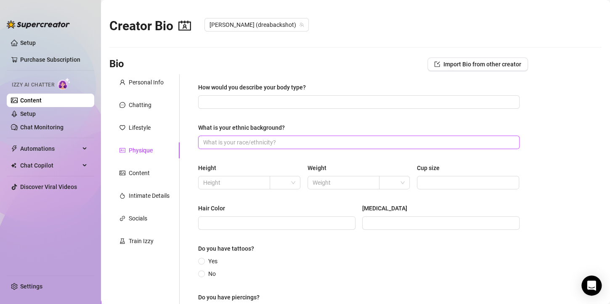
click at [267, 139] on input "What is your ethnic background?" at bounding box center [357, 142] width 309 height 9
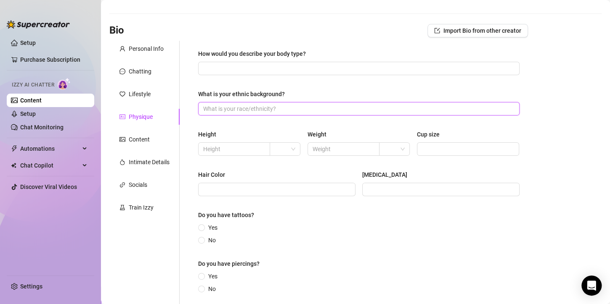
scroll to position [84, 0]
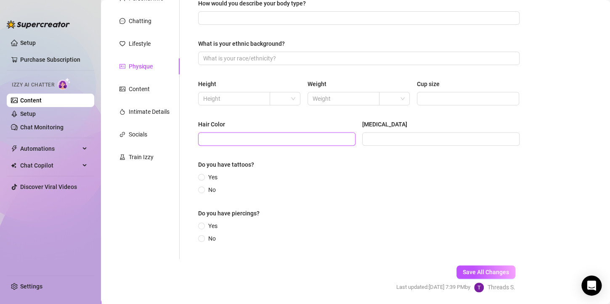
click at [281, 141] on input "Hair Color" at bounding box center [275, 139] width 145 height 9
click at [388, 140] on input "[MEDICAL_DATA]" at bounding box center [439, 139] width 145 height 9
click at [202, 177] on input "Yes" at bounding box center [201, 177] width 3 height 5
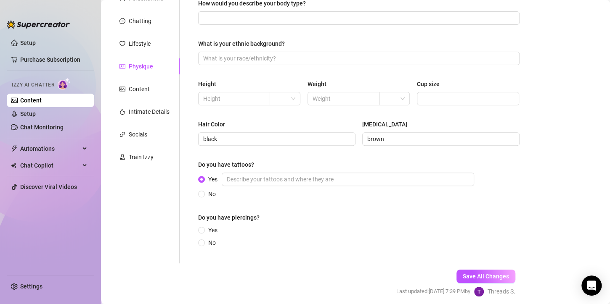
click at [201, 232] on input "Yes" at bounding box center [201, 230] width 3 height 5
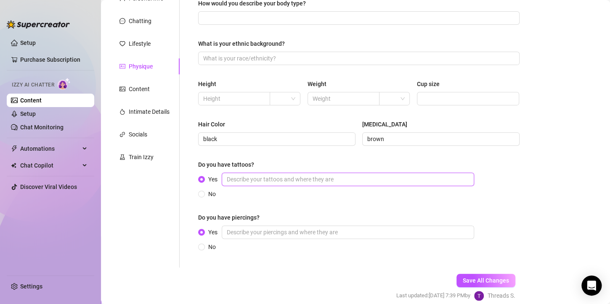
click at [278, 183] on input "Yes" at bounding box center [348, 179] width 252 height 13
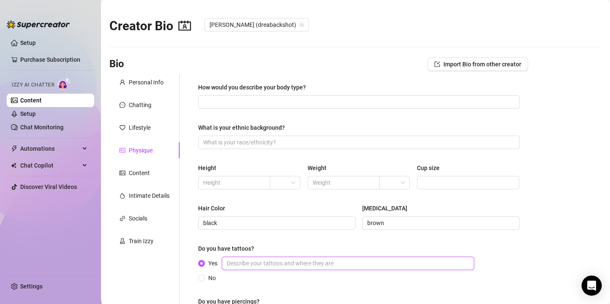
click at [290, 185] on span at bounding box center [285, 183] width 21 height 13
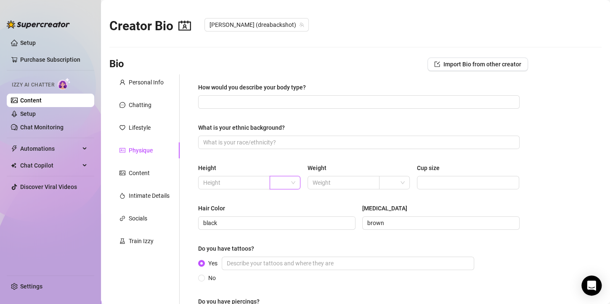
click at [290, 185] on span at bounding box center [285, 183] width 21 height 13
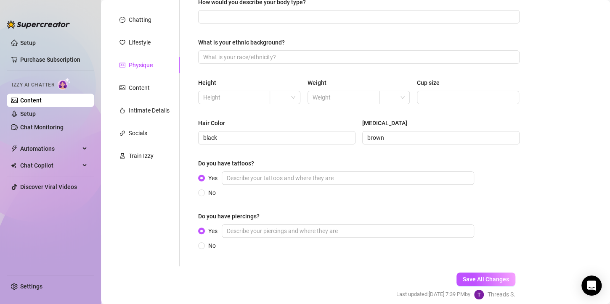
scroll to position [37, 0]
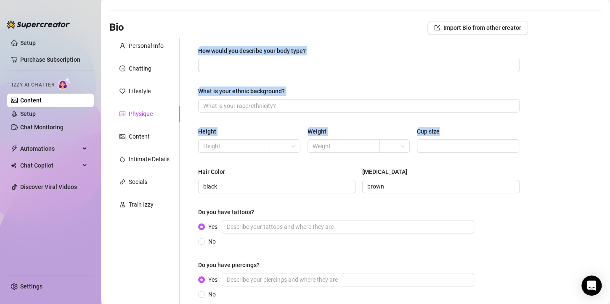
drag, startPoint x: 208, startPoint y: 50, endPoint x: 468, endPoint y: 144, distance: 276.7
click at [468, 144] on div "How would you describe your body type? What is your ethnic background? Height W…" at bounding box center [359, 176] width 338 height 277
click at [230, 107] on input "What is your ethnic background?" at bounding box center [357, 105] width 309 height 9
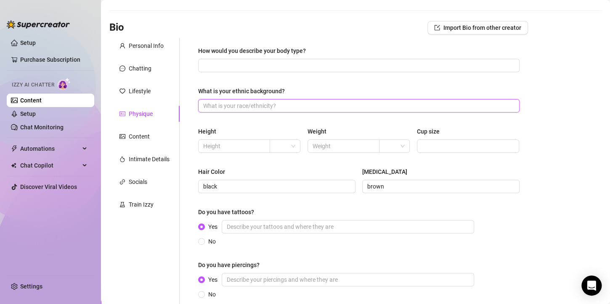
paste input "[DEMOGRAPHIC_DATA]"
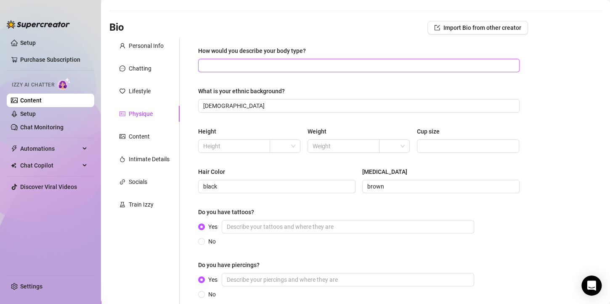
click at [238, 66] on input "How would you describe your body type?" at bounding box center [357, 65] width 309 height 9
paste input "hourglass/slim-thick mix"
click at [289, 150] on span at bounding box center [285, 146] width 21 height 13
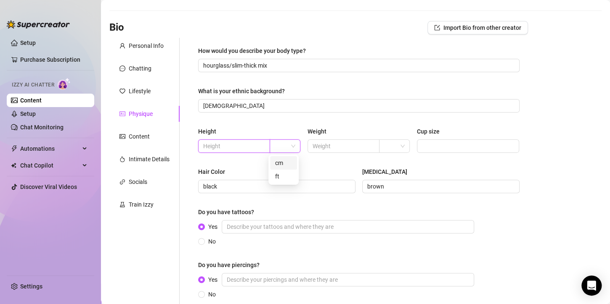
click at [236, 148] on input "text" at bounding box center [233, 146] width 60 height 9
paste input "5’4” (163 cm"
click at [287, 142] on span at bounding box center [285, 146] width 21 height 13
click at [281, 166] on div "cm" at bounding box center [283, 162] width 17 height 9
click at [232, 150] on input "163 cm" at bounding box center [233, 146] width 60 height 9
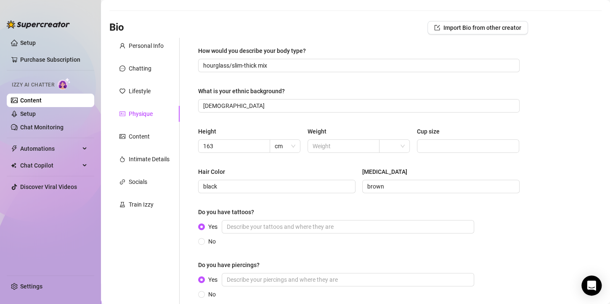
click at [280, 164] on div "How would you describe your body type? hourglass/slim-thick mix What is your et…" at bounding box center [358, 176] width 321 height 261
click at [398, 146] on span at bounding box center [394, 146] width 21 height 13
click at [382, 175] on div "lbs" at bounding box center [390, 176] width 17 height 9
click at [351, 142] on input "text" at bounding box center [342, 146] width 60 height 9
paste input "125–135 lbs"
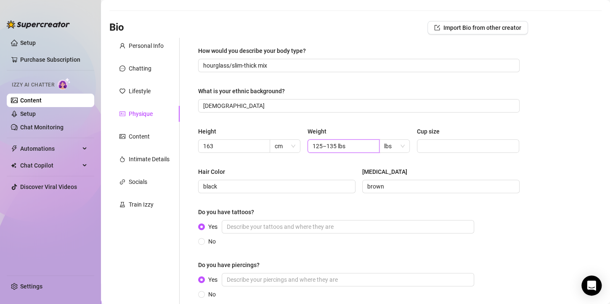
click at [335, 146] on input "125–135 lbs" at bounding box center [342, 146] width 60 height 9
click at [442, 146] on input "Cup size" at bounding box center [467, 146] width 91 height 9
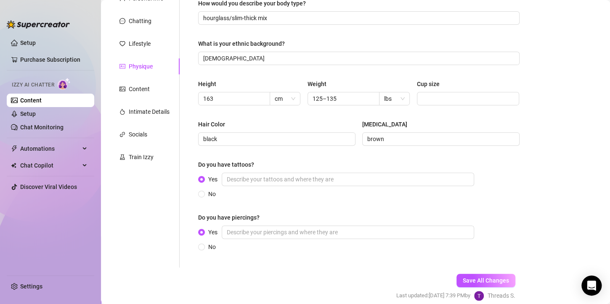
scroll to position [121, 0]
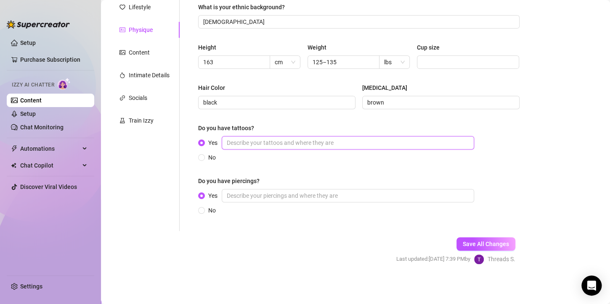
click at [290, 145] on input "Yes" at bounding box center [348, 142] width 252 height 13
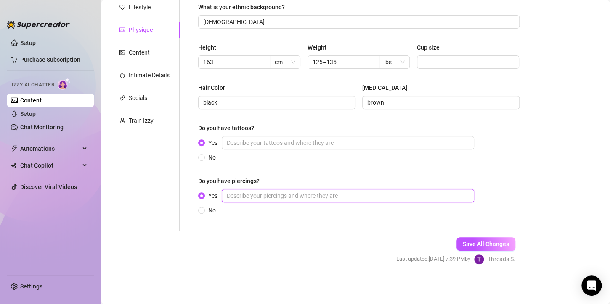
click at [267, 201] on input "Yes" at bounding box center [348, 195] width 252 height 13
click at [237, 196] on input "my ears" at bounding box center [348, 195] width 252 height 13
click at [309, 194] on input "my ears" at bounding box center [348, 195] width 252 height 13
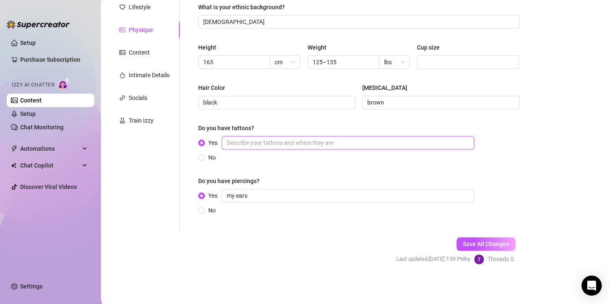
click at [294, 143] on input "Yes" at bounding box center [348, 142] width 252 height 13
click at [227, 142] on input "on my thigh" at bounding box center [348, 142] width 252 height 13
drag, startPoint x: 271, startPoint y: 142, endPoint x: 211, endPoint y: 140, distance: 60.6
click at [211, 140] on span "Yes on my thigh" at bounding box center [341, 142] width 272 height 13
click at [356, 149] on input "A flower on my right shoulder" at bounding box center [348, 142] width 252 height 13
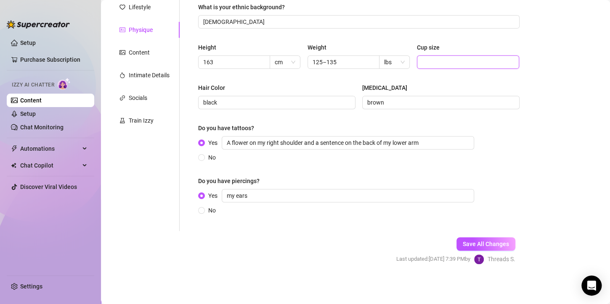
click at [487, 63] on input "Cup size" at bounding box center [467, 62] width 91 height 9
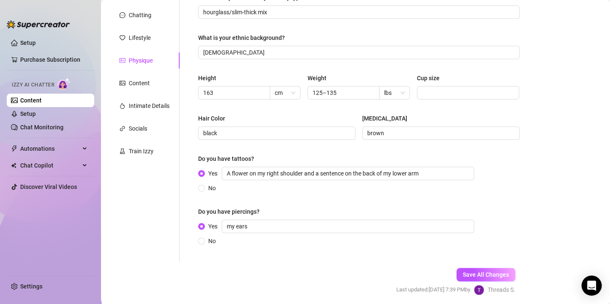
scroll to position [79, 0]
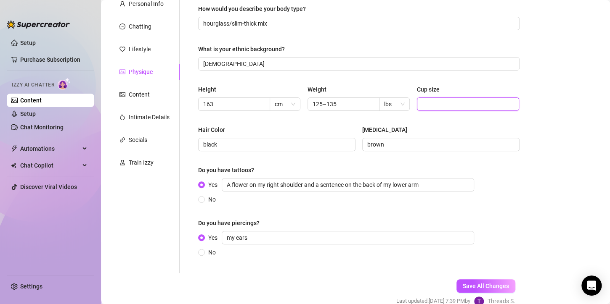
click at [431, 104] on input "Cup size" at bounding box center [467, 104] width 91 height 9
click at [528, 136] on main "Creator Bio [PERSON_NAME] (dreabackshot) Bio Import Bio from other creator Pers…" at bounding box center [355, 133] width 509 height 425
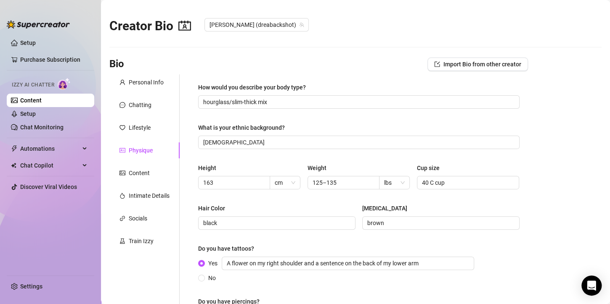
scroll to position [121, 0]
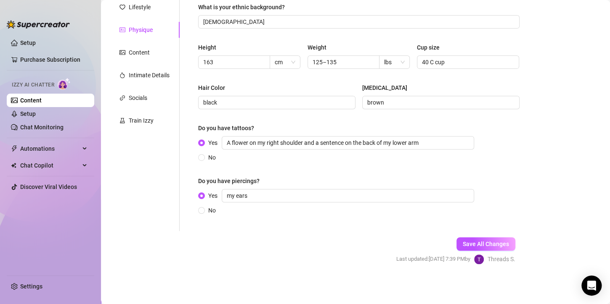
click at [503, 240] on button "Save All Changes" at bounding box center [485, 244] width 59 height 13
click at [481, 249] on button "Save All Changes" at bounding box center [485, 244] width 59 height 13
click at [505, 246] on button "Save All Changes" at bounding box center [485, 244] width 59 height 13
click at [470, 246] on span "Save All Changes" at bounding box center [485, 244] width 46 height 7
click at [132, 55] on div "Content" at bounding box center [139, 52] width 21 height 9
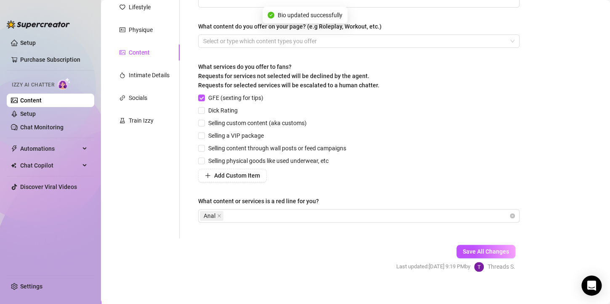
scroll to position [0, 0]
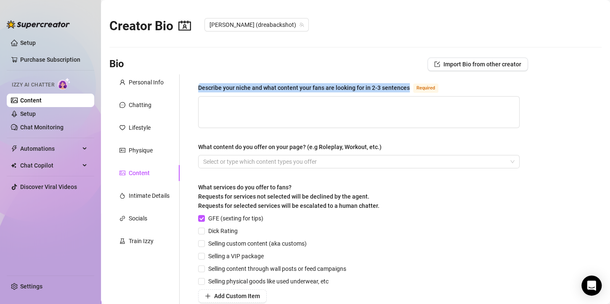
drag, startPoint x: 195, startPoint y: 87, endPoint x: 410, endPoint y: 89, distance: 215.3
click at [410, 89] on div "Describe your niche and what content your fans are looking for in 2-3 sentences…" at bounding box center [359, 216] width 338 height 285
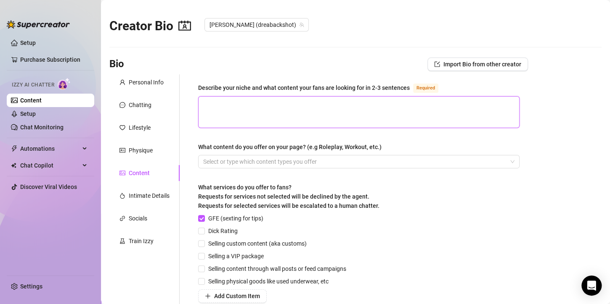
click at [254, 125] on textarea "Describe your niche and what content your fans are looking for in 2-3 sentences…" at bounding box center [358, 112] width 320 height 31
paste textarea "My niche is all about being the flirty, irresistible cosplay girl who’s both pl…"
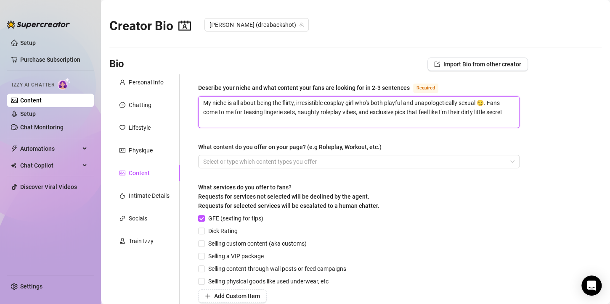
click at [407, 110] on textarea "My niche is all about being the flirty, irresistible cosplay girl who’s both pl…" at bounding box center [358, 112] width 320 height 31
click at [279, 166] on div at bounding box center [354, 162] width 309 height 12
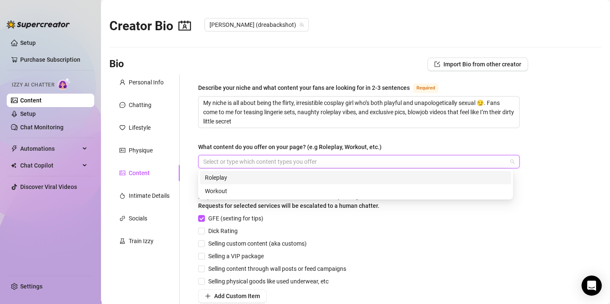
click at [251, 184] on div "Roleplay" at bounding box center [355, 177] width 311 height 13
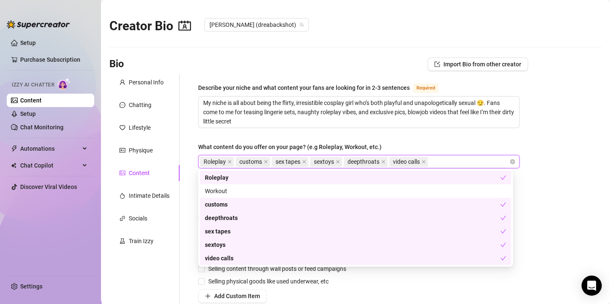
click at [540, 156] on main "Creator Bio [PERSON_NAME] (dreabackshot) Bio Import Bio from other creator Pers…" at bounding box center [355, 216] width 509 height 433
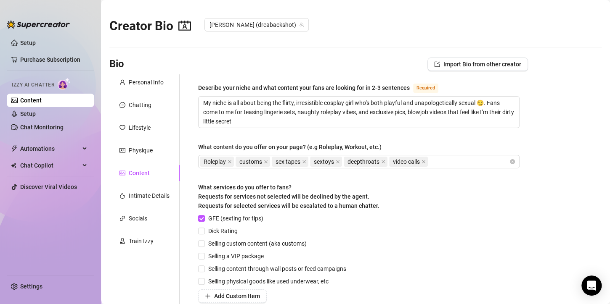
click at [203, 233] on input "Dick Rating" at bounding box center [201, 231] width 6 height 6
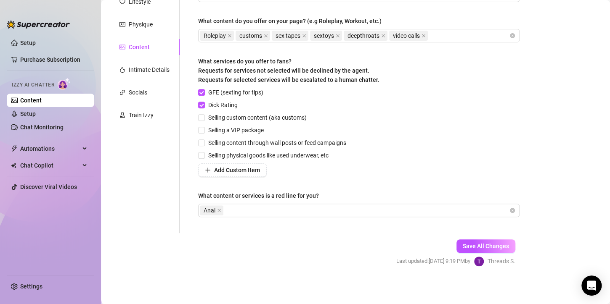
click at [205, 117] on span "Selling custom content (aka customs)" at bounding box center [257, 117] width 105 height 9
click at [204, 117] on input "Selling custom content (aka customs)" at bounding box center [201, 117] width 6 height 6
click at [264, 35] on icon "close" at bounding box center [266, 36] width 4 height 4
click at [203, 129] on input "Selling a VIP package" at bounding box center [201, 130] width 6 height 6
click at [399, 34] on div "Roleplay sex tapes sextoys deepthroats video calls" at bounding box center [354, 36] width 309 height 12
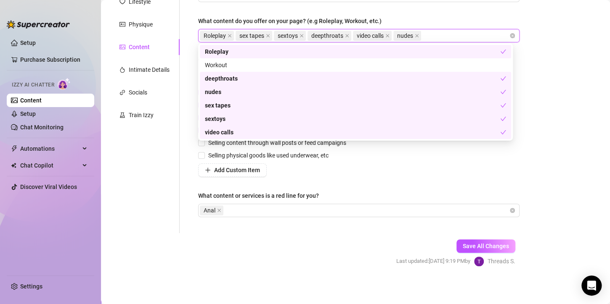
click at [567, 111] on main "Creator Bio [PERSON_NAME] (dreabackshot) Bio Import Bio from other creator Pers…" at bounding box center [355, 90] width 509 height 433
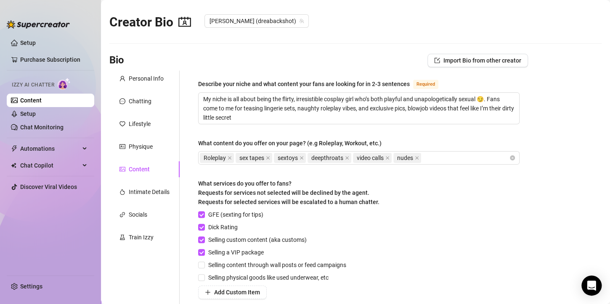
scroll to position [0, 0]
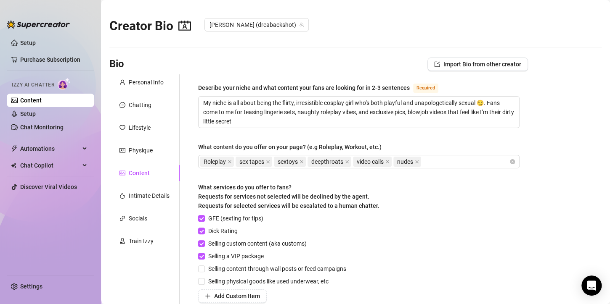
click at [445, 161] on div "Roleplay sex tapes sextoys deepthroats video calls nudes" at bounding box center [354, 162] width 309 height 12
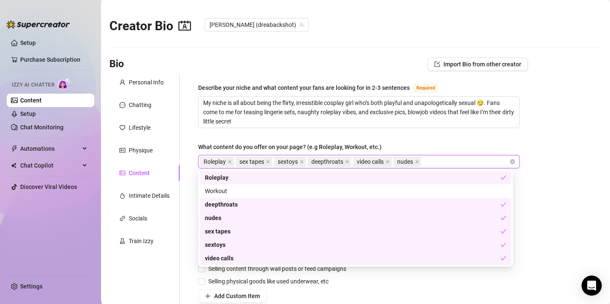
click at [559, 151] on main "Creator Bio [PERSON_NAME] (dreabackshot) Bio Import Bio from other creator Pers…" at bounding box center [355, 216] width 509 height 433
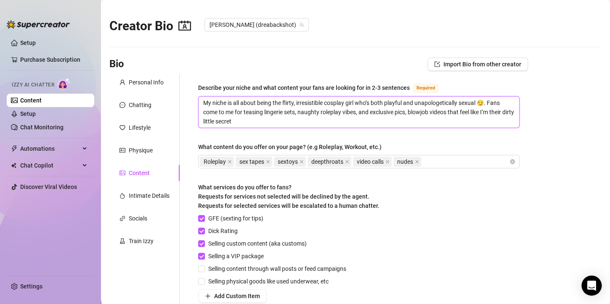
drag, startPoint x: 325, startPoint y: 102, endPoint x: 345, endPoint y: 102, distance: 19.3
click at [345, 102] on textarea "My niche is all about being the flirty, irresistible cosplay girl who’s both pl…" at bounding box center [358, 112] width 320 height 31
drag, startPoint x: 345, startPoint y: 102, endPoint x: 332, endPoint y: 104, distance: 12.8
click at [332, 104] on textarea "My niche is all about being the flirty, irresistible cosplay girl who’s both pl…" at bounding box center [358, 112] width 320 height 31
click at [333, 103] on textarea "My niche is all about being the flirty, irresistible y girl who’s both playful …" at bounding box center [358, 112] width 320 height 31
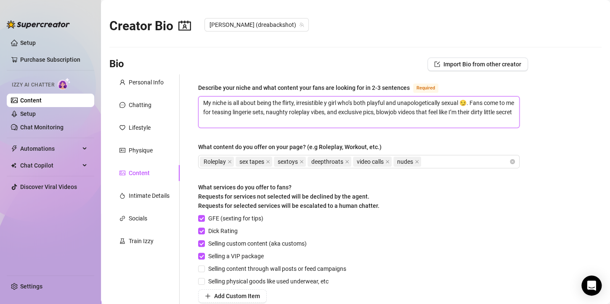
click at [330, 103] on textarea "My niche is all about being the flirty, irresistible y girl who’s both playful …" at bounding box center [358, 112] width 320 height 31
click at [434, 112] on textarea "My niche is all about being the flirty, irresistible [DEMOGRAPHIC_DATA] who’s b…" at bounding box center [358, 112] width 320 height 31
drag, startPoint x: 378, startPoint y: 113, endPoint x: 357, endPoint y: 114, distance: 21.1
click at [357, 114] on textarea "My niche is all about being the flirty, irresistible [DEMOGRAPHIC_DATA] who’s b…" at bounding box center [358, 112] width 320 height 31
click at [467, 112] on textarea "My niche is all about being the flirty, irresistible [DEMOGRAPHIC_DATA] who’s b…" at bounding box center [358, 112] width 320 height 31
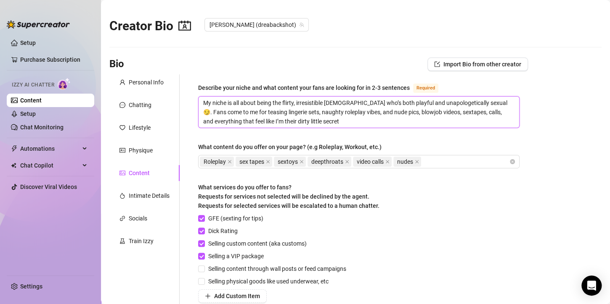
click at [214, 122] on textarea "My niche is all about being the flirty, irresistible [DEMOGRAPHIC_DATA] who’s b…" at bounding box center [358, 112] width 320 height 31
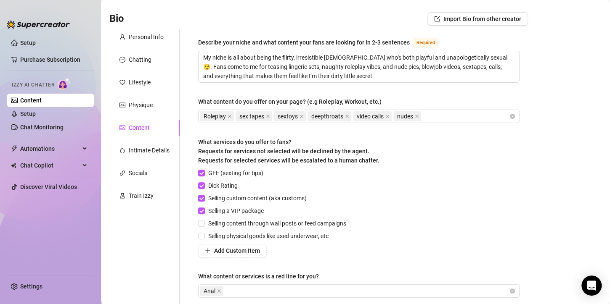
scroll to position [44, 0]
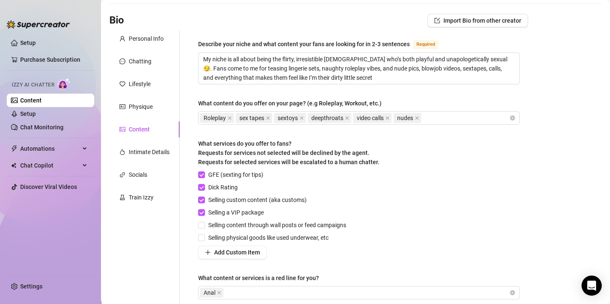
click at [437, 177] on div "GFE (sexting for tips) Dick Rating Selling custom content (aka customs) Selling…" at bounding box center [358, 214] width 321 height 89
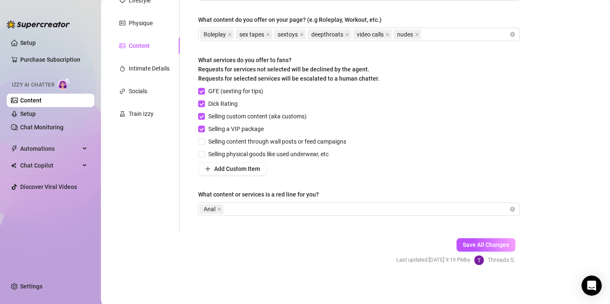
scroll to position [128, 0]
click at [494, 246] on span "Save All Changes" at bounding box center [485, 244] width 46 height 7
click at [140, 70] on div "Intimate Details" at bounding box center [149, 67] width 41 height 9
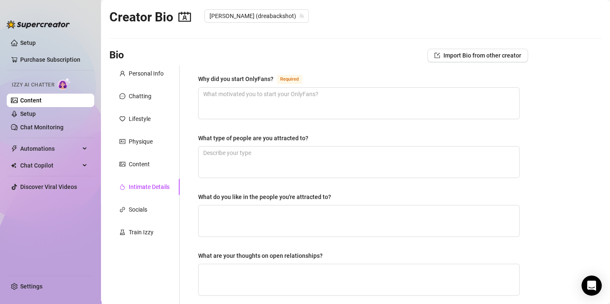
scroll to position [0, 0]
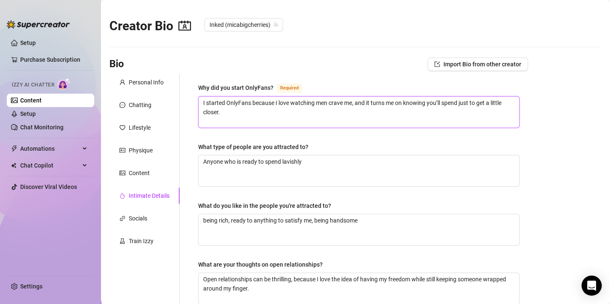
click at [487, 112] on textarea "I started OnlyFans because I love watching men crave me, and it turns me on kno…" at bounding box center [358, 112] width 320 height 31
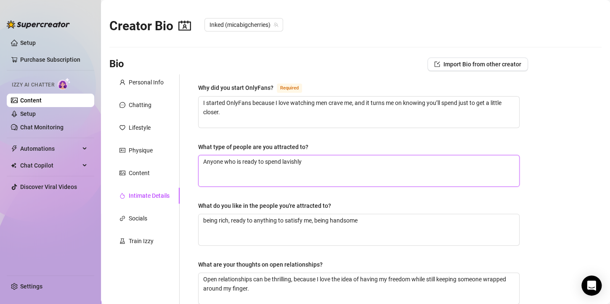
click at [311, 168] on textarea "Anyone who is ready to spend lavishly" at bounding box center [358, 171] width 320 height 31
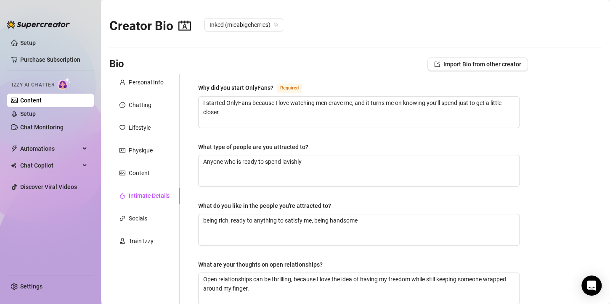
drag, startPoint x: 519, startPoint y: 152, endPoint x: 449, endPoint y: 155, distance: 70.7
click at [519, 152] on div "Why did you start OnlyFans? Required I started OnlyFans because I love watching…" at bounding box center [359, 285] width 338 height 423
click at [327, 154] on div "What type of people are you attracted to?" at bounding box center [358, 149] width 321 height 13
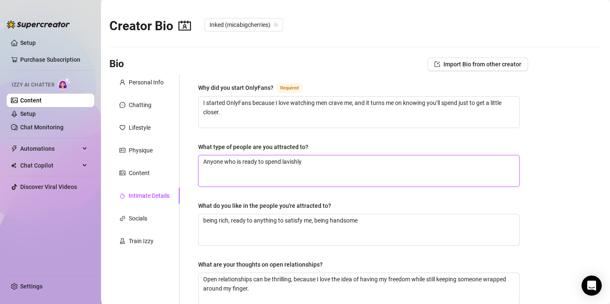
click at [323, 157] on textarea "Anyone who is ready to spend lavishly" at bounding box center [358, 171] width 320 height 31
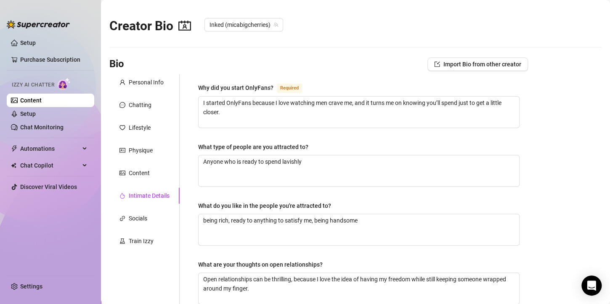
click at [531, 189] on main "Creator Bio Inked (micabigcherries) Bio Import Bio from other creator Personal …" at bounding box center [355, 285] width 509 height 571
click at [277, 235] on textarea "being rich, ready to anything to satisfy me, being handsome" at bounding box center [358, 229] width 320 height 31
click at [583, 256] on main "Creator Bio Inked (micabigcherries) Bio Import Bio from other creator Personal …" at bounding box center [355, 285] width 509 height 571
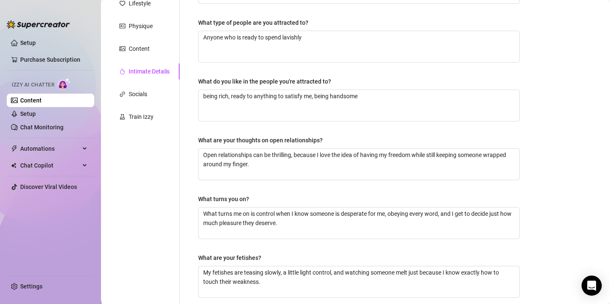
scroll to position [126, 0]
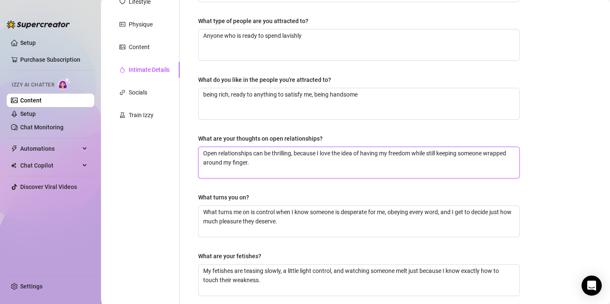
click at [290, 169] on textarea "Open relationships can be thrilling, because I love the idea of having my freed…" at bounding box center [358, 162] width 320 height 31
click at [534, 176] on main "Creator Bio Inked (micabigcherries) Bio Import Bio from other creator Personal …" at bounding box center [355, 159] width 509 height 571
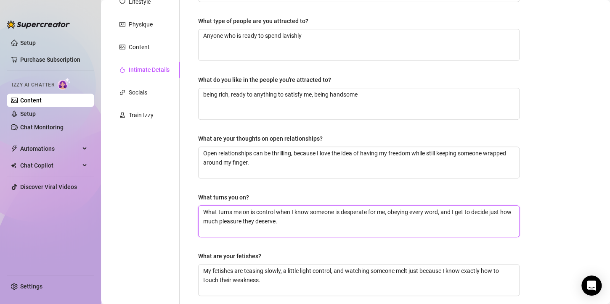
click at [291, 222] on textarea "What turns me on is control when I know someone is desperate for me, obeying ev…" at bounding box center [358, 221] width 320 height 31
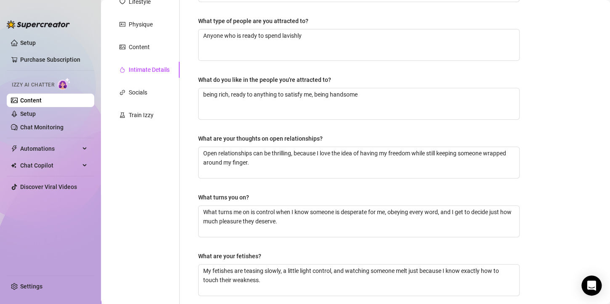
click at [580, 185] on main "Creator Bio Inked (micabigcherries) Bio Import Bio from other creator Personal …" at bounding box center [355, 159] width 509 height 571
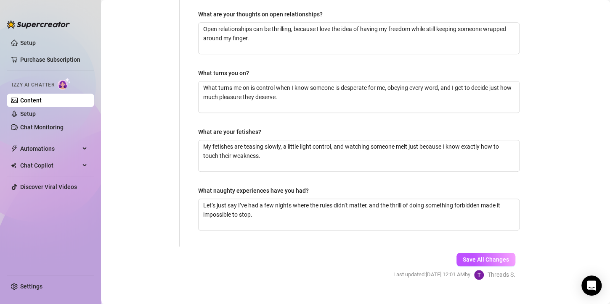
scroll to position [252, 0]
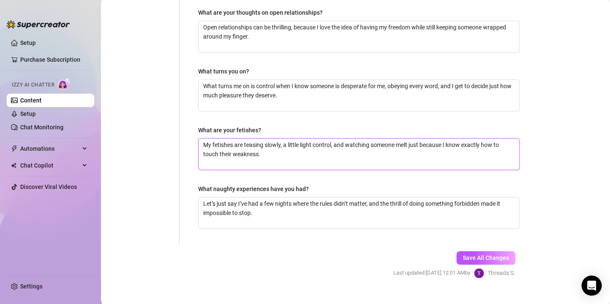
click at [270, 153] on textarea "My fetishes are teasing slowly, a little light control, and watching someone me…" at bounding box center [358, 154] width 320 height 31
click at [261, 246] on form "Personal Info Chatting Lifestyle Physique Content Intimate Details Socials Trai…" at bounding box center [318, 57] width 418 height 471
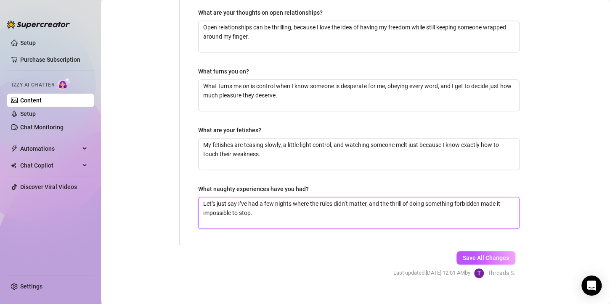
click at [257, 211] on textarea "Let’s just say I’ve had a few nights where the rules didn’t matter, and the thr…" at bounding box center [358, 213] width 320 height 31
click at [539, 154] on main "Creator Bio Inked (micabigcherries) Bio Import Bio from other creator Personal …" at bounding box center [355, 33] width 509 height 571
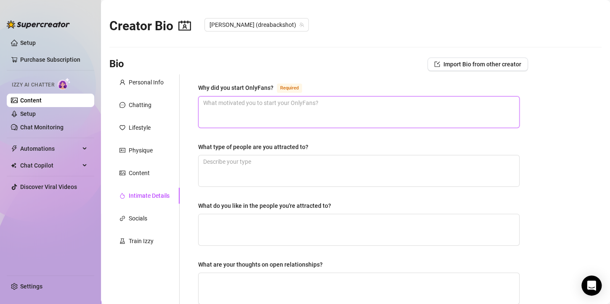
click at [250, 113] on textarea "Why did you start OnlyFans? Required" at bounding box center [358, 112] width 320 height 31
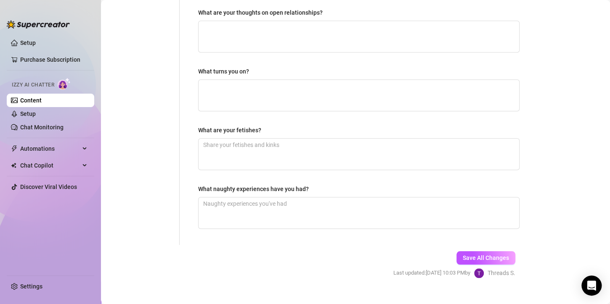
scroll to position [265, 0]
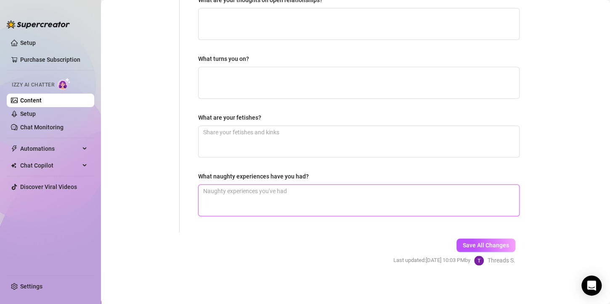
click at [242, 211] on textarea "What naughty experiences have you had?" at bounding box center [358, 200] width 320 height 31
paste textarea "Let’s just say I’ve had a few nights where the rules didn’t matter, and the thr…"
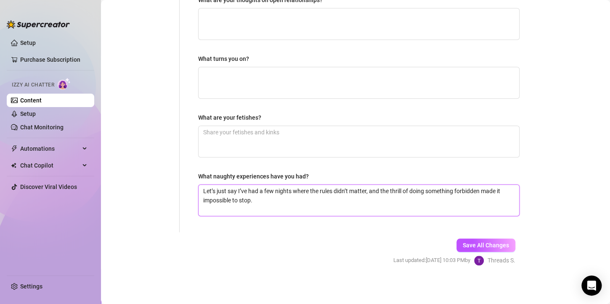
drag, startPoint x: 232, startPoint y: 192, endPoint x: 143, endPoint y: 169, distance: 92.5
click at [143, 169] on div "Personal Info Chatting Lifestyle Physique Content Intimate Details Socials Trai…" at bounding box center [318, 21] width 418 height 423
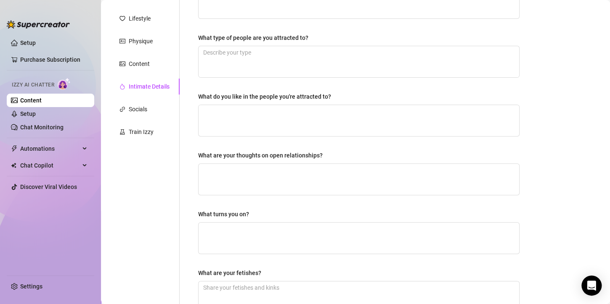
scroll to position [0, 0]
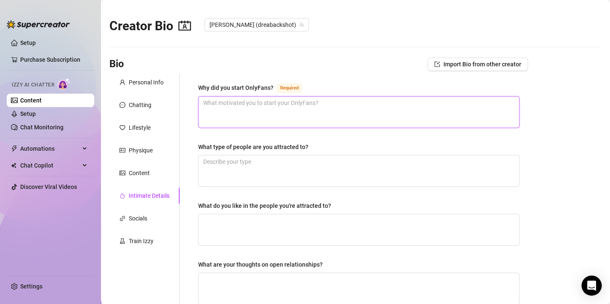
click at [243, 119] on textarea "Why did you start OnlyFans? Required" at bounding box center [358, 112] width 320 height 31
paste textarea "I started OnlyFans because I love watching men crave me, and it turns me on kno…"
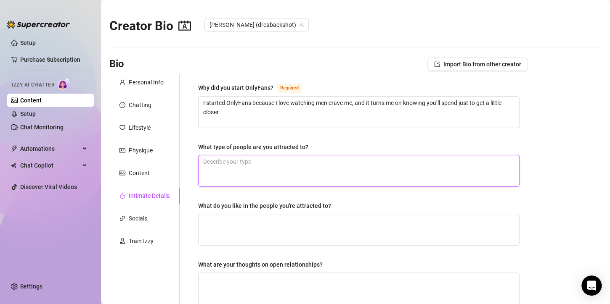
click at [261, 169] on textarea "What type of people are you attracted to?" at bounding box center [358, 171] width 320 height 31
click at [467, 162] on textarea "What type of people are you attracted to?" at bounding box center [358, 171] width 320 height 31
paste textarea "Anyone who is ready to spend lavishly"
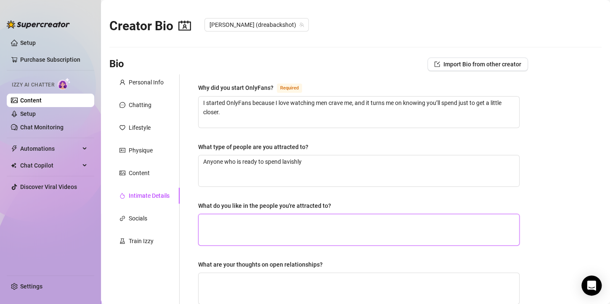
drag, startPoint x: 321, startPoint y: 227, endPoint x: 333, endPoint y: 236, distance: 14.9
click at [322, 228] on textarea "What do you like in the people you're attracted to?" at bounding box center [358, 229] width 320 height 31
drag, startPoint x: 521, startPoint y: 150, endPoint x: 484, endPoint y: 157, distance: 37.3
click at [521, 150] on div "Why did you start OnlyFans? Required I started OnlyFans because I love watching…" at bounding box center [359, 285] width 338 height 423
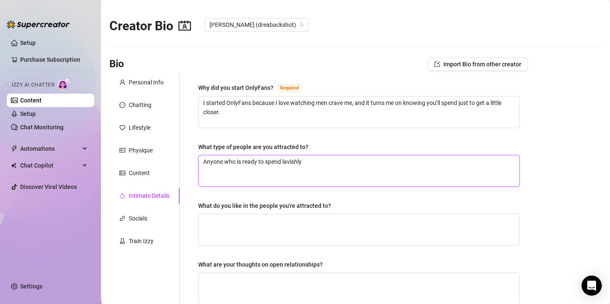
click at [383, 172] on textarea "Anyone who is ready to spend lavishly" at bounding box center [358, 171] width 320 height 31
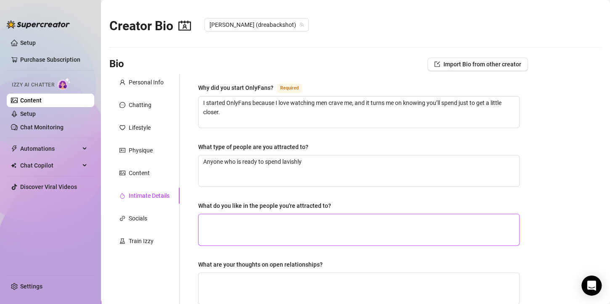
click at [340, 219] on textarea "What do you like in the people you're attracted to?" at bounding box center [358, 229] width 320 height 31
paste textarea "being rich, ready to anything to satisfy me, being handsome"
click at [203, 229] on textarea "being rich, ready to anything to satisfy me, being handsome" at bounding box center [358, 229] width 320 height 31
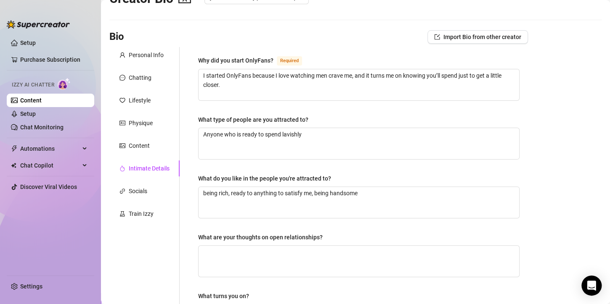
scroll to position [42, 0]
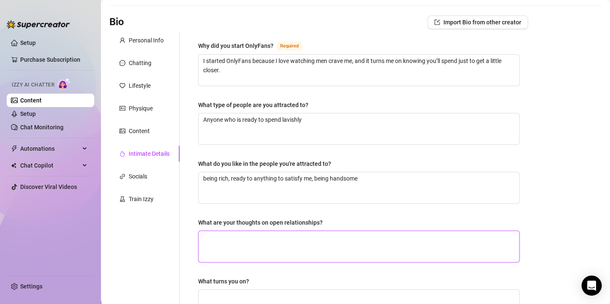
click at [282, 235] on textarea "What are your thoughts on open relationships?" at bounding box center [358, 246] width 320 height 31
paste textarea "Open relationships can be thrilling, because I love the idea of having my freed…"
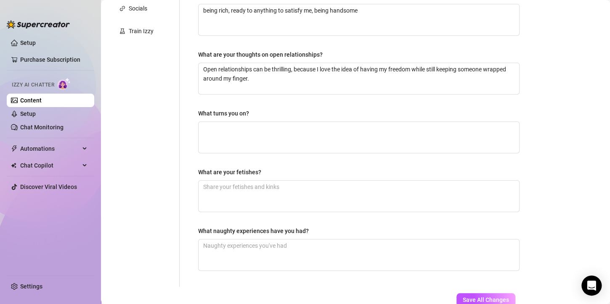
scroll to position [252, 0]
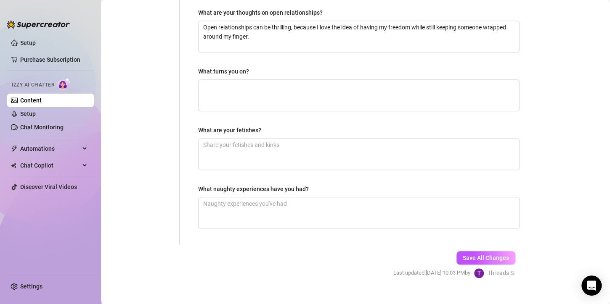
drag, startPoint x: 522, startPoint y: 196, endPoint x: 474, endPoint y: 169, distance: 55.1
click at [523, 196] on main "Creator Bio [PERSON_NAME] (dreabackshot) Bio Import Bio from other creator Pers…" at bounding box center [355, 33] width 509 height 571
click at [280, 99] on textarea "What turns you on?" at bounding box center [358, 95] width 320 height 31
paste textarea "What turns me on is control when I know someone is desperate for me, obeying ev…"
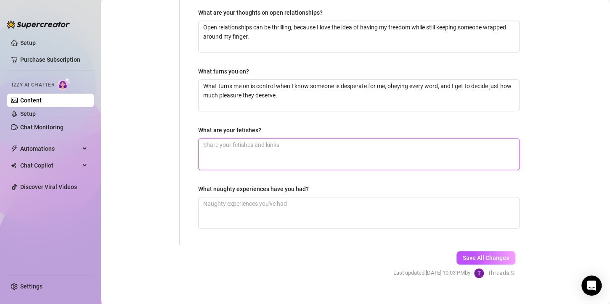
click at [311, 155] on textarea "What are your fetishes?" at bounding box center [358, 154] width 320 height 31
click at [447, 148] on textarea "What are your fetishes?" at bounding box center [358, 154] width 320 height 31
paste textarea "My fetishes are teasing slowly, a little light control, and watching someone me…"
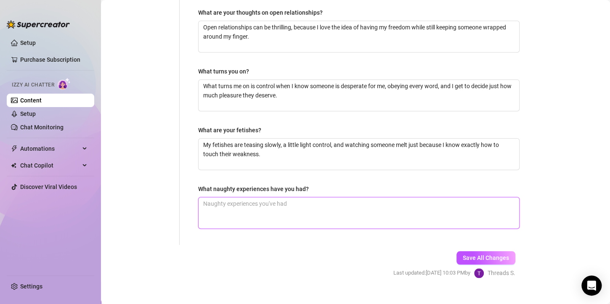
click at [367, 224] on textarea "What naughty experiences have you had?" at bounding box center [358, 213] width 320 height 31
click at [299, 250] on form "Personal Info Chatting Lifestyle Physique Content Intimate Details Socials Trai…" at bounding box center [318, 57] width 418 height 471
drag, startPoint x: 298, startPoint y: 183, endPoint x: 210, endPoint y: 174, distance: 88.3
click at [210, 174] on div "Why did you start OnlyFans? Required I started OnlyFans because I love watching…" at bounding box center [358, 34] width 321 height 406
click at [386, 222] on textarea "What naughty experiences have you had?" at bounding box center [358, 213] width 320 height 31
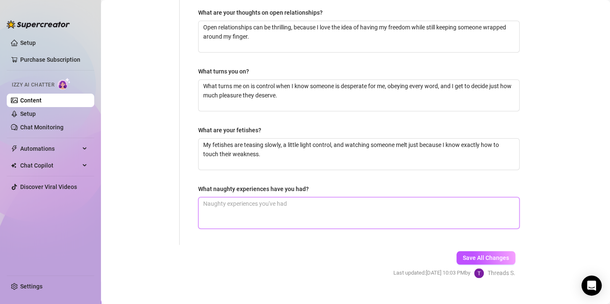
paste textarea "Mmm… once I rushed into work with my skirt way too short 😏. Every step I took, …"
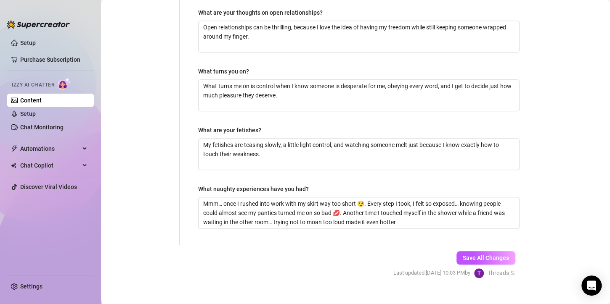
click at [480, 258] on span "Save All Changes" at bounding box center [485, 258] width 46 height 7
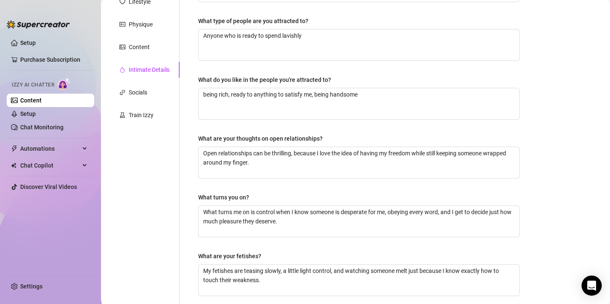
scroll to position [0, 0]
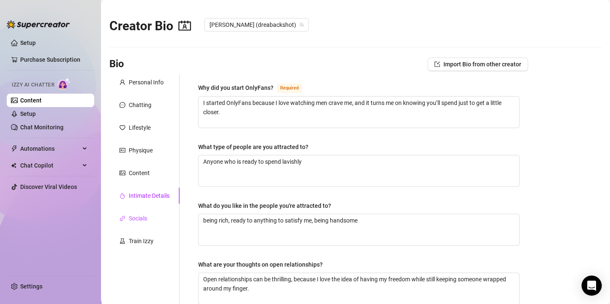
click at [131, 217] on div "Socials" at bounding box center [138, 218] width 18 height 9
